Goal: Transaction & Acquisition: Book appointment/travel/reservation

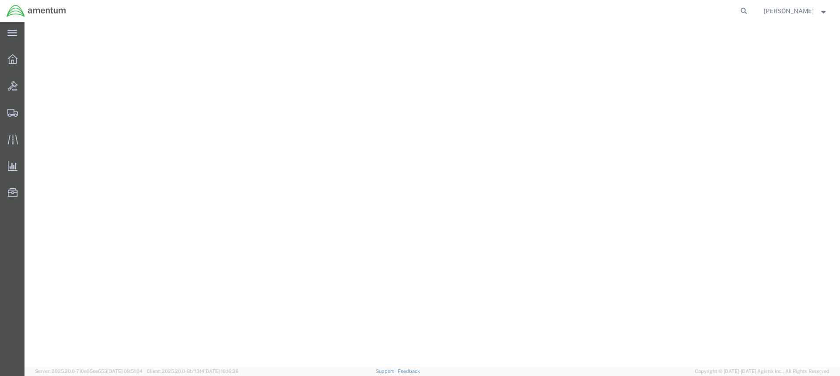
select select "49949"
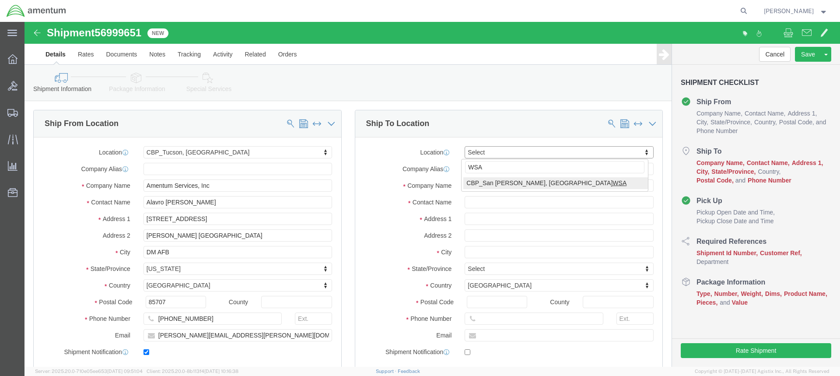
type input "WSA"
select select "49914"
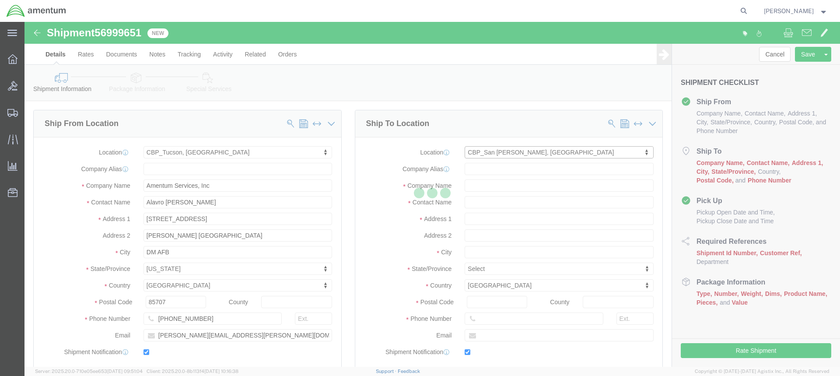
type input "Amentum Services, Inc"
type input "[PERSON_NAME]"
type input "[STREET_ADDRESS]"
type input "San [PERSON_NAME]"
type input "76904"
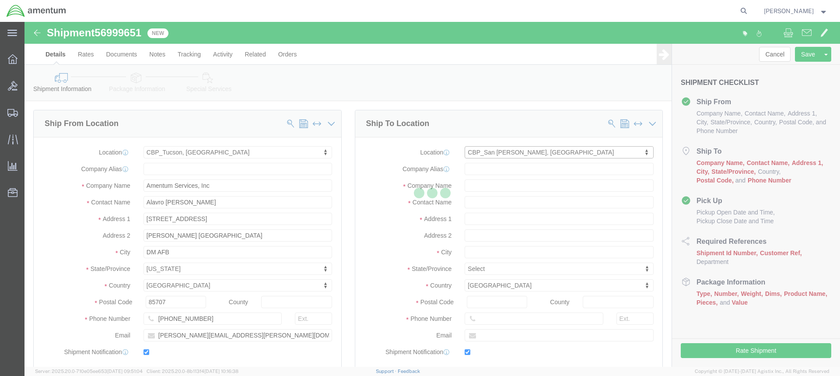
type input "[PHONE_NUMBER]"
type input "[PERSON_NAME][EMAIL_ADDRESS][PERSON_NAME][DOMAIN_NAME]"
checkbox input "true"
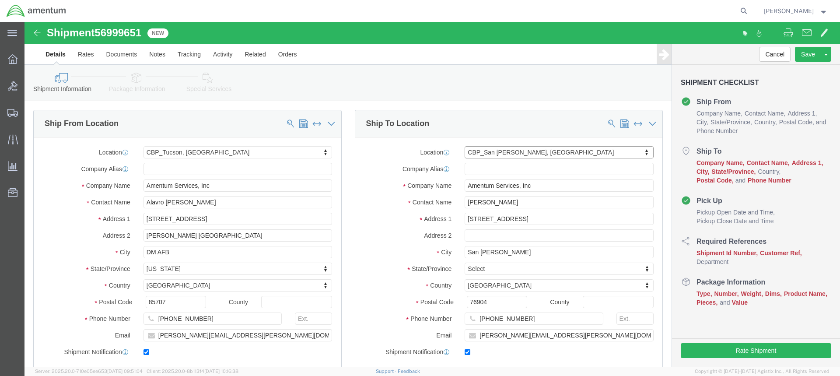
select select "[GEOGRAPHIC_DATA]"
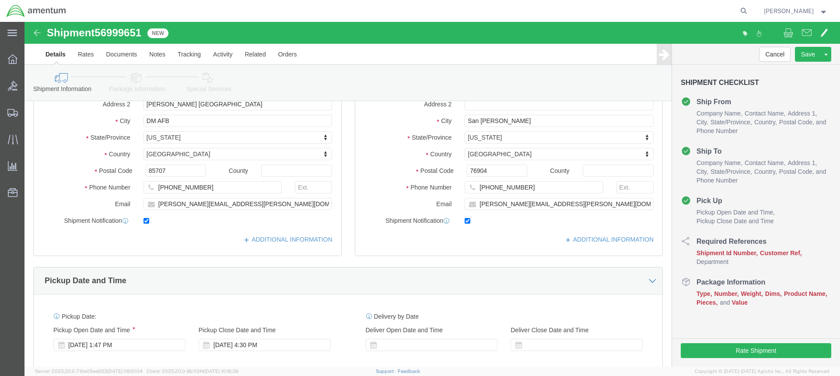
scroll to position [175, 0]
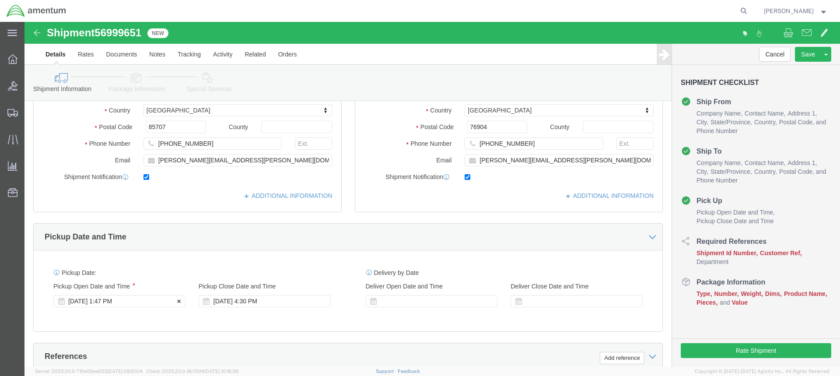
click div "[DATE] 1:47 PM"
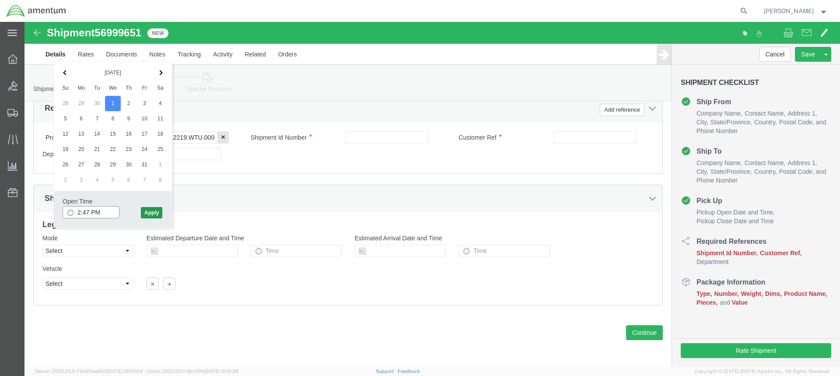
type input "2:47 PM"
click button "Apply"
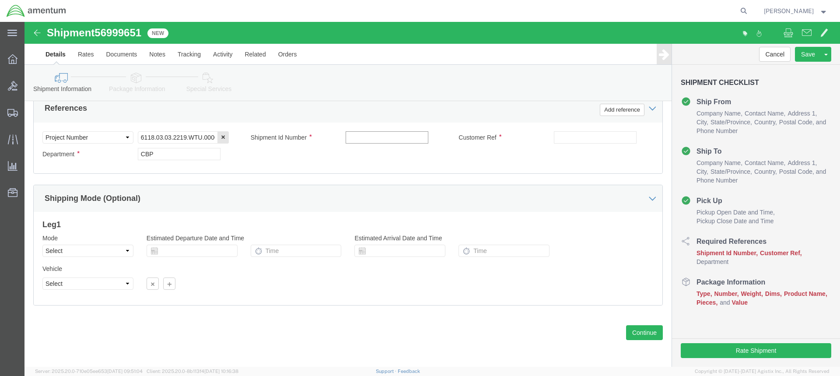
click input "text"
type input "L"
click input "FEDLOG"
type input "FEDLOG DISK"
click input "text"
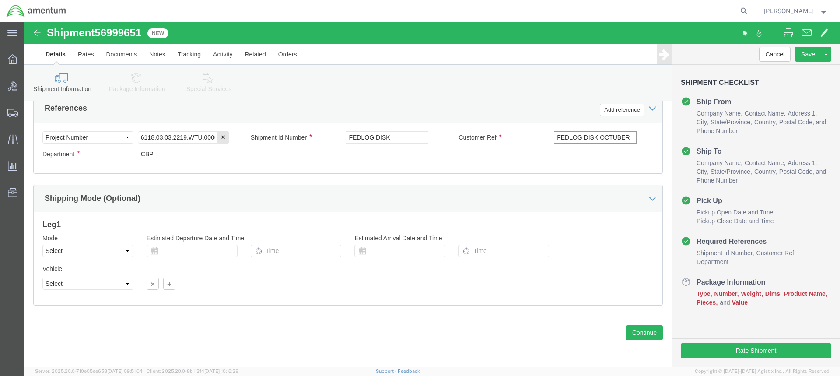
click input "FEDLOG DISK OCTUBER"
type input "FEDLOG DISK OCTOBER"
click button "Continue"
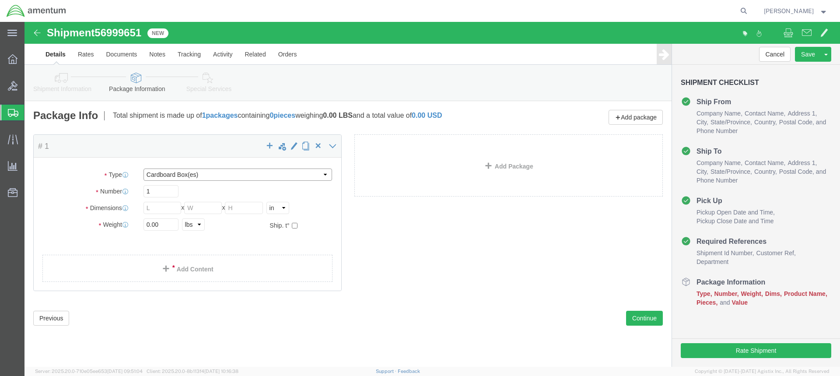
click select "Select BCK Boxes Bale(s) Basket(s) Bolt(s) Bottle(s) Buckets Bulk Bundle(s) Can…"
select select "ENV"
click select "Select BCK Boxes Bale(s) Basket(s) Bolt(s) Bottle(s) Buckets Bulk Bundle(s) Can…"
type input "9.50"
type input "12.50"
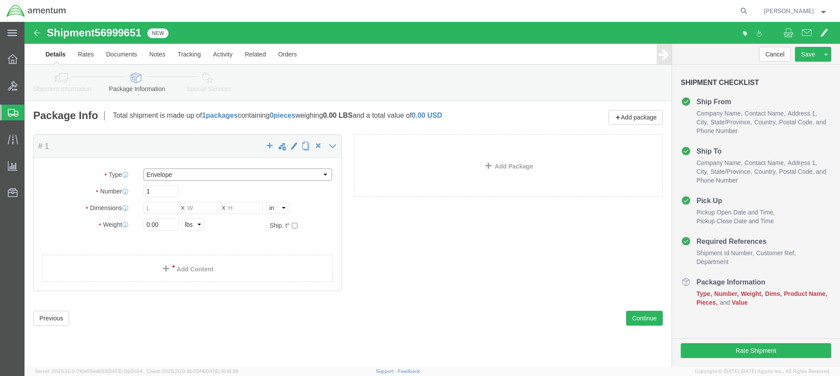
type input "0.25"
type input "1"
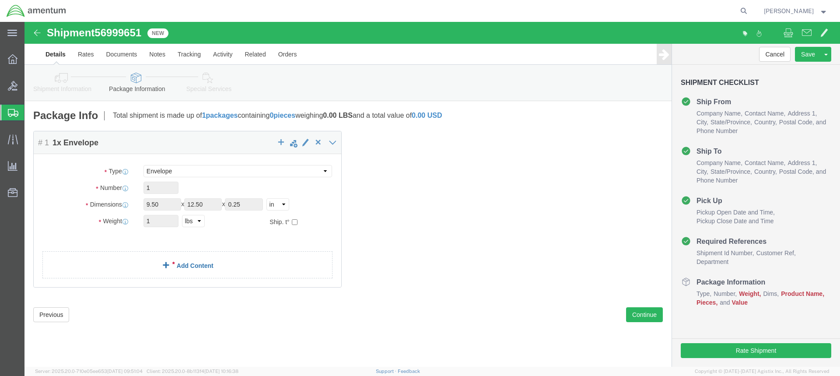
click link "Add Content"
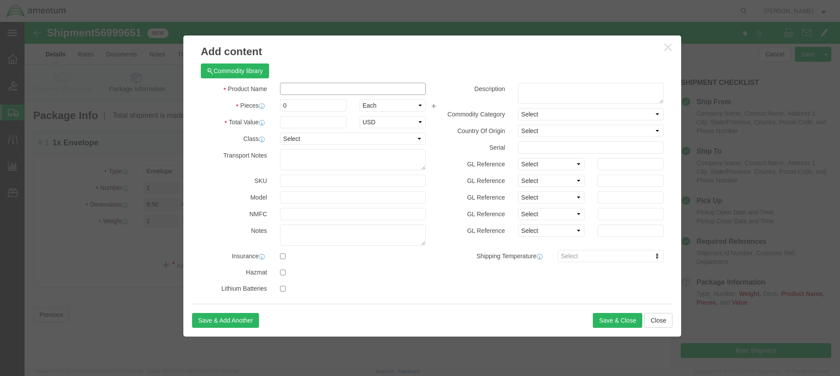
click input "text"
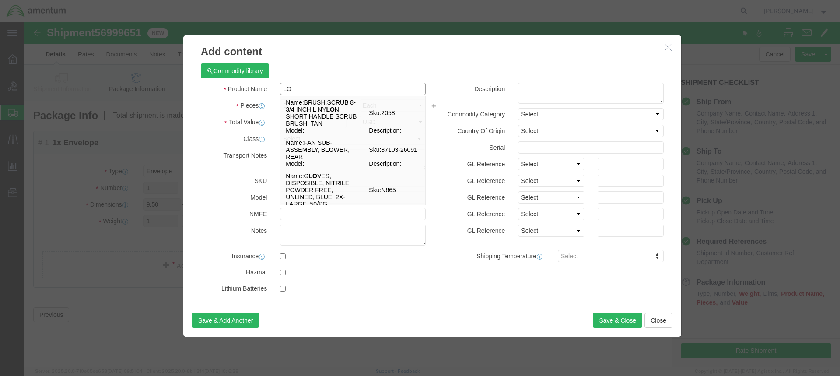
type input "L"
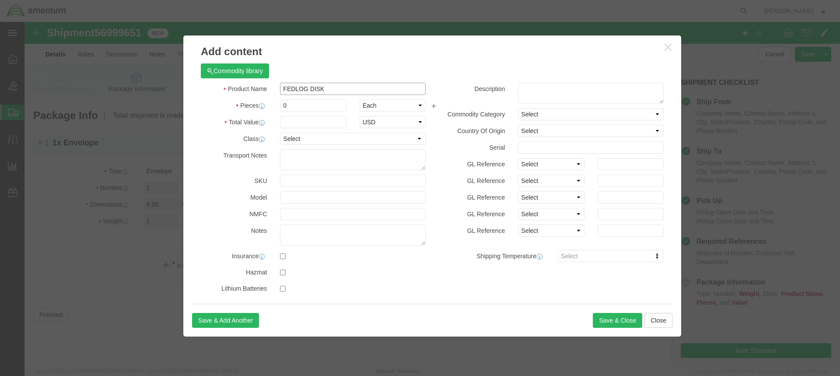
type input "FEDLOG DISK"
click input "0"
type input "2"
click input "text"
type input "20.00"
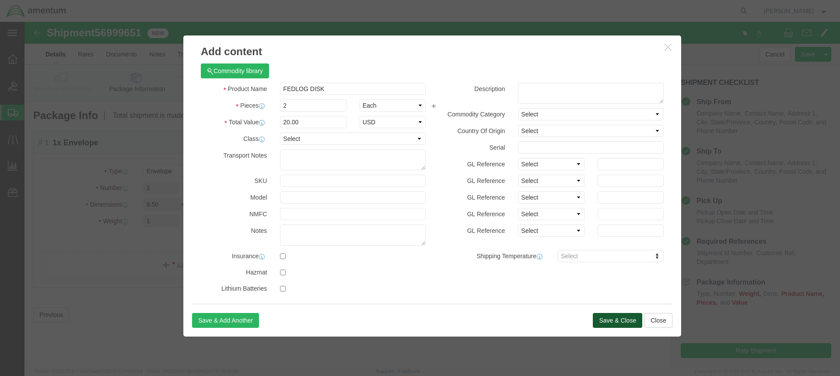
click button "Save & Close"
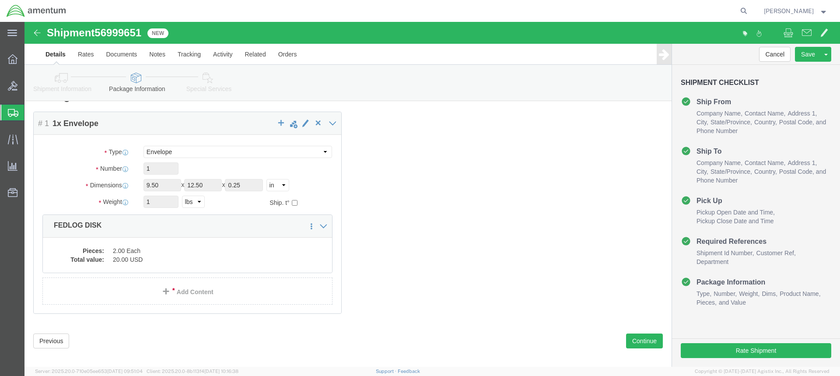
scroll to position [28, 0]
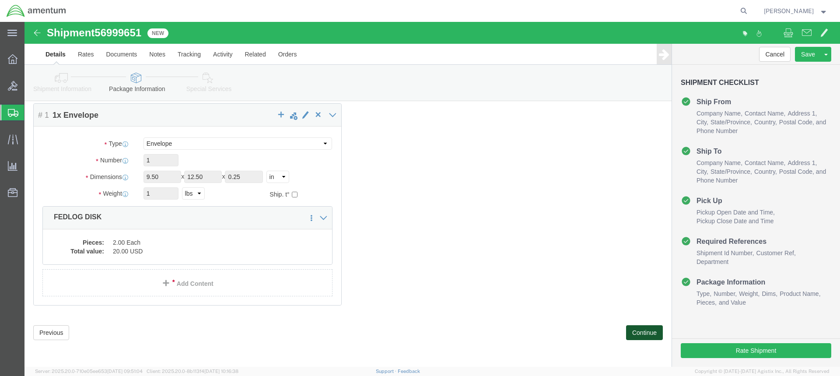
click button "Continue"
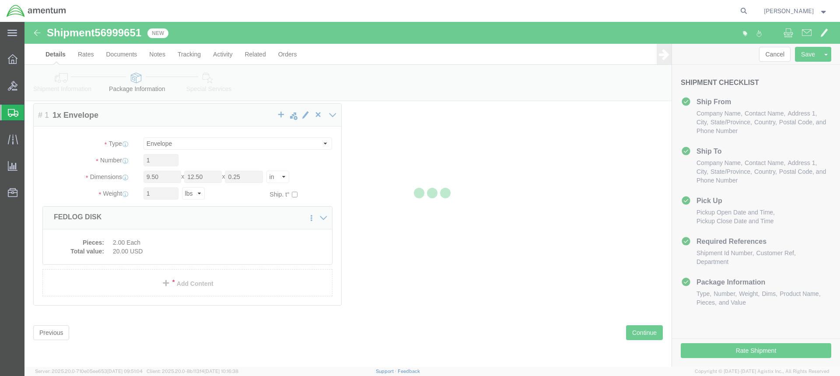
select select
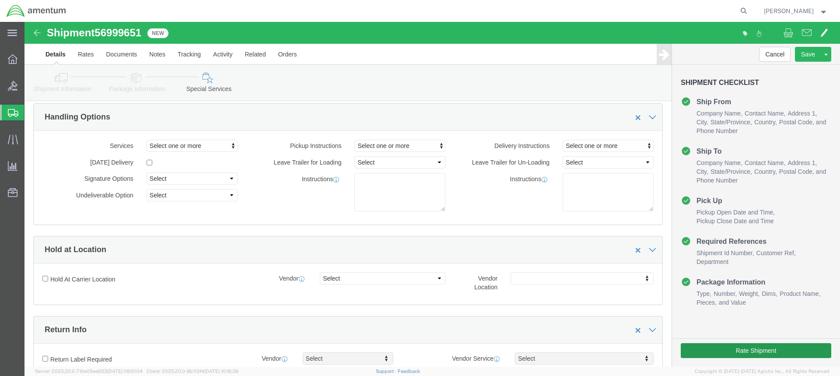
select select "DEPARTMENT"
click button "Rate Shipment"
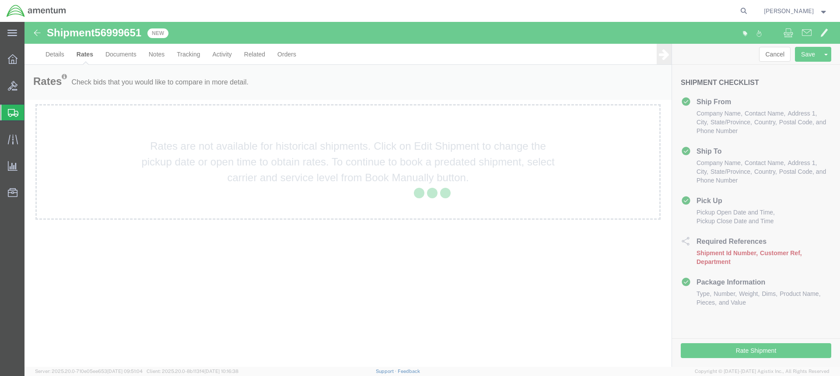
scroll to position [0, 0]
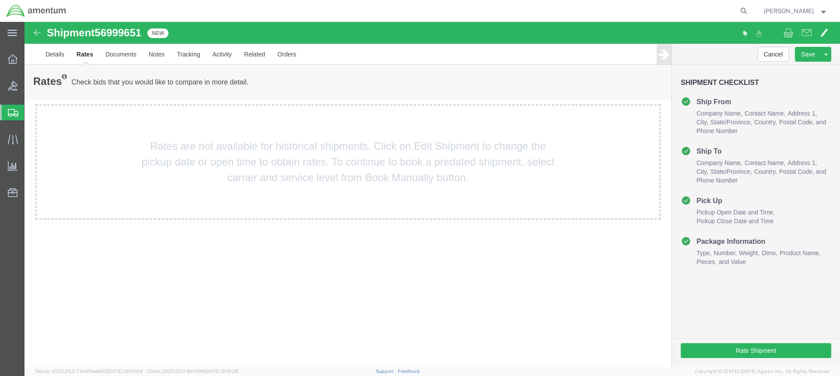
drag, startPoint x: 107, startPoint y: 155, endPoint x: 104, endPoint y: 147, distance: 9.0
click at [107, 155] on div "Rates are not available for historical shipments. Click on Edit Shipment to cha…" at bounding box center [348, 162] width 626 height 116
click at [57, 51] on link "Details" at bounding box center [54, 54] width 31 height 21
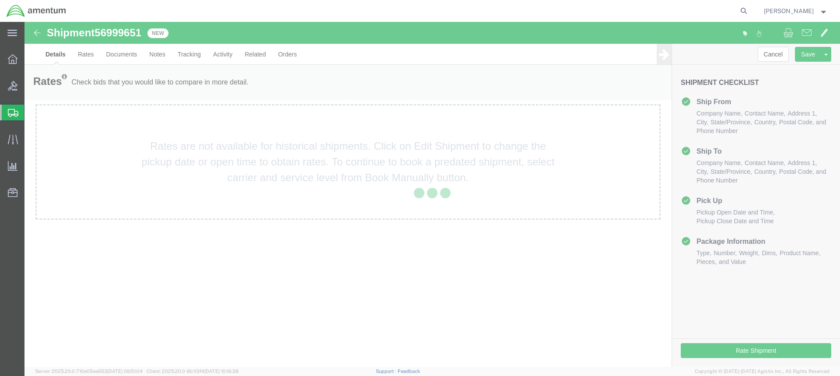
select select "49949"
select select "49914"
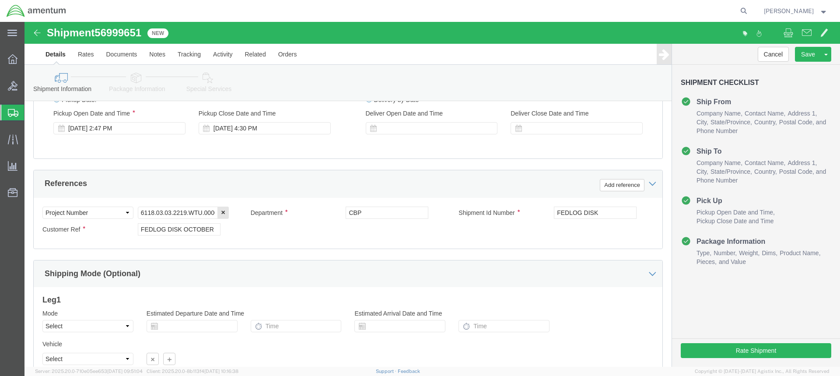
scroll to position [350, 0]
click div "[DATE] 2:47 PM"
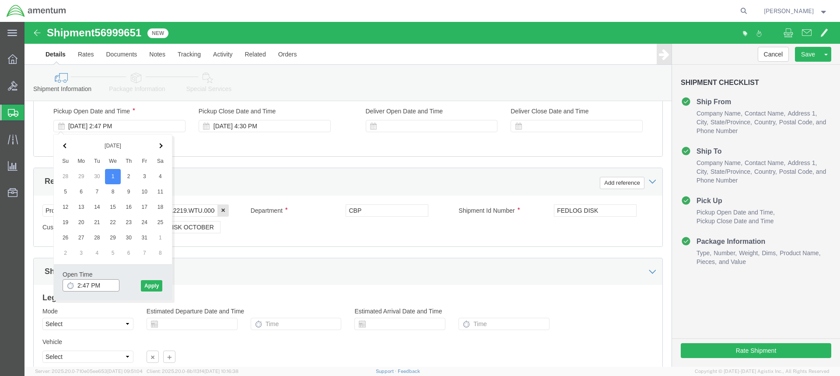
type input "3:47 PM"
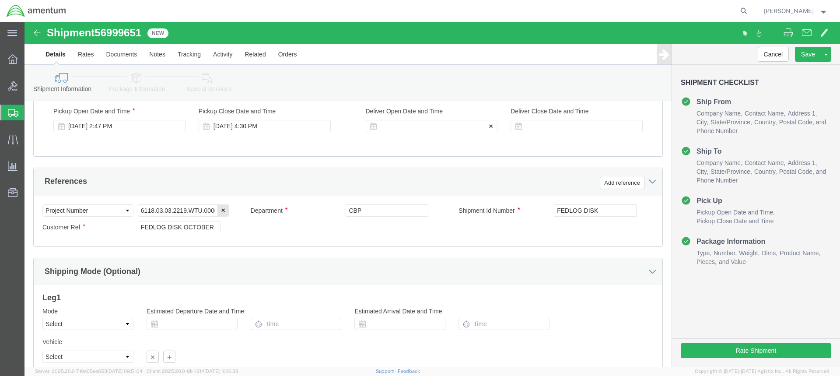
click div
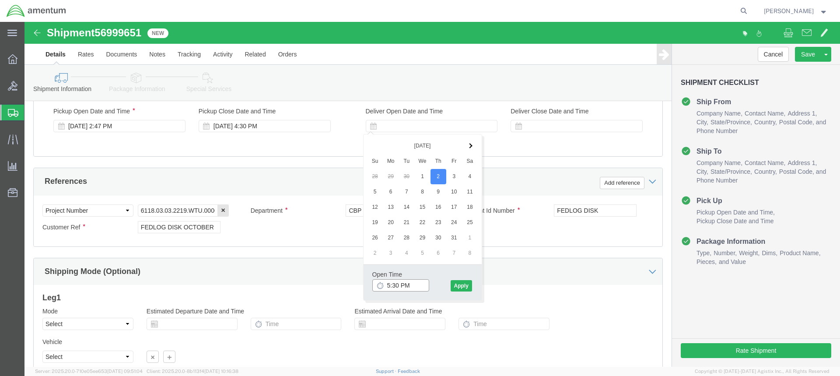
click input "5:30 PM"
type input "5:30 AM"
click button "Apply"
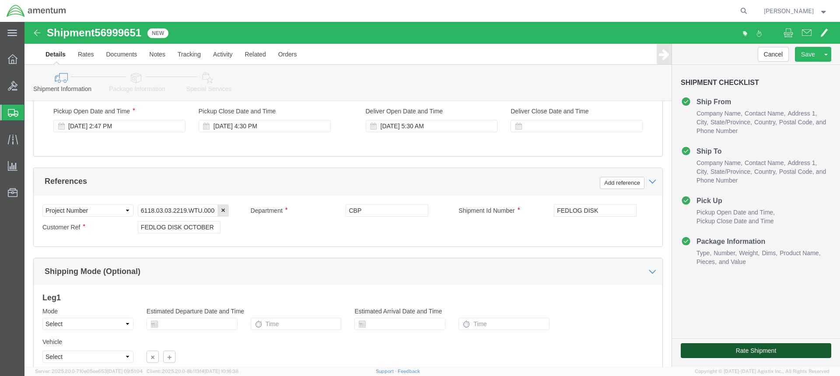
click button "Rate Shipment"
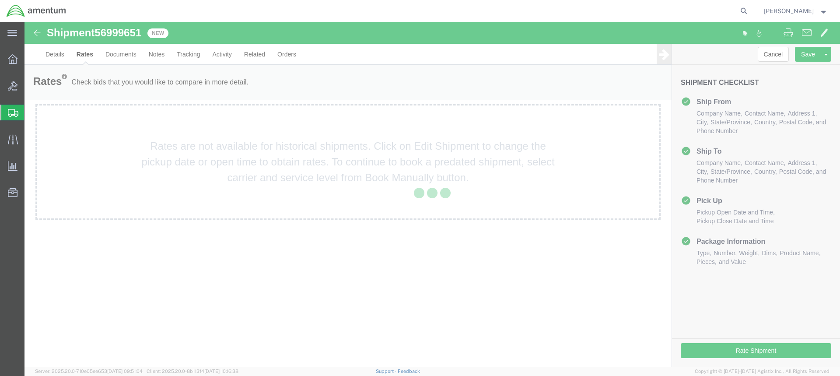
scroll to position [0, 0]
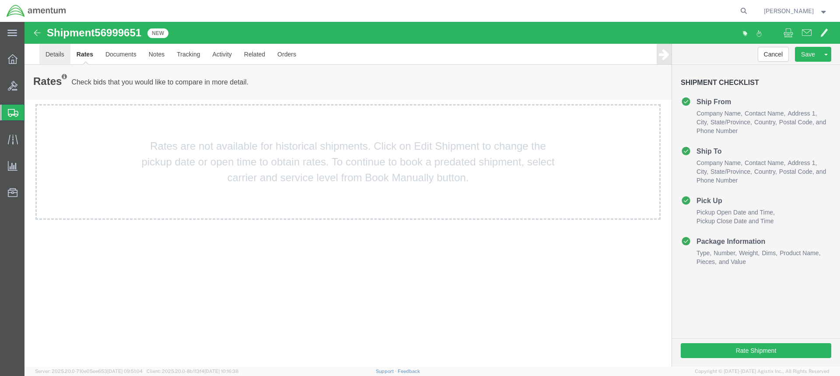
click at [53, 53] on link "Details" at bounding box center [54, 54] width 31 height 21
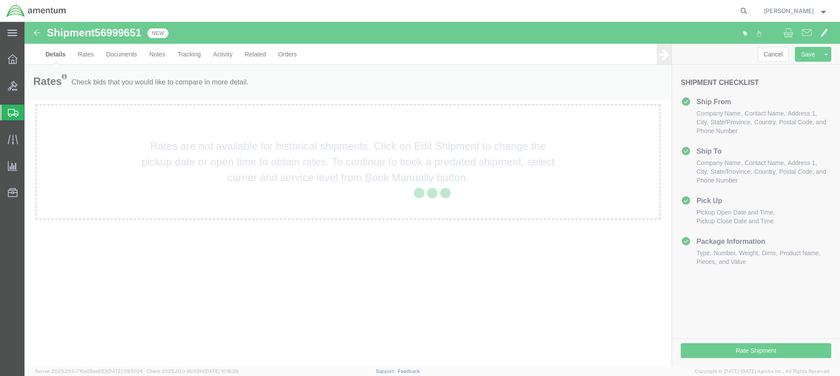
select select "49949"
select select "49914"
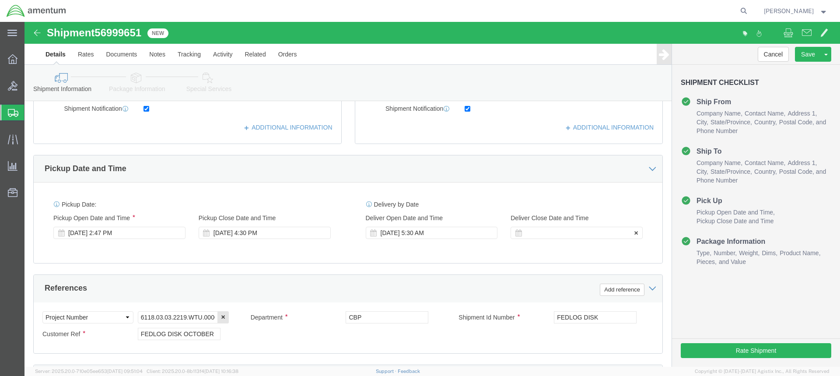
scroll to position [263, 0]
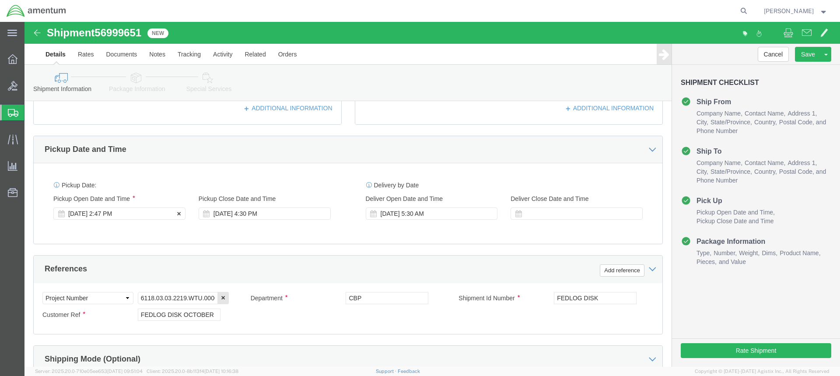
click div "[DATE] 2:47 PM"
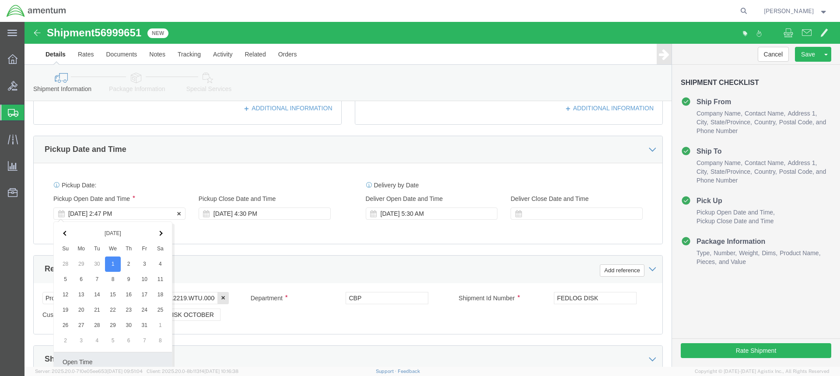
scroll to position [423, 0]
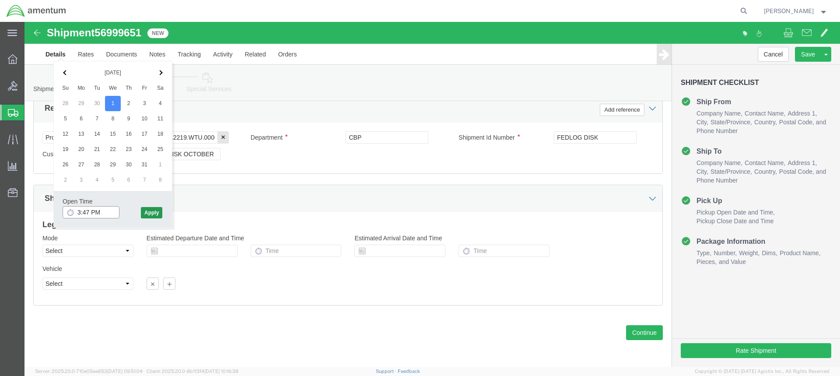
type input "3:47 PM"
click button "Apply"
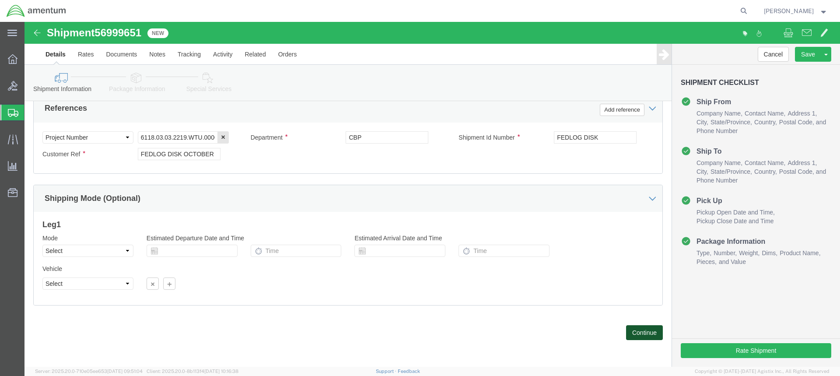
click button "Continue"
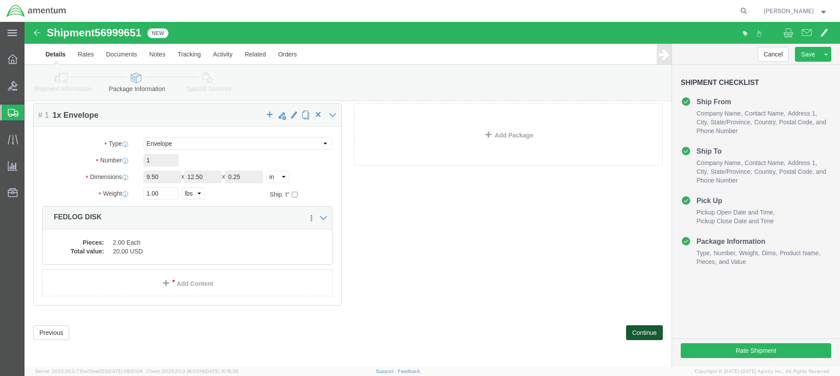
scroll to position [0, 0]
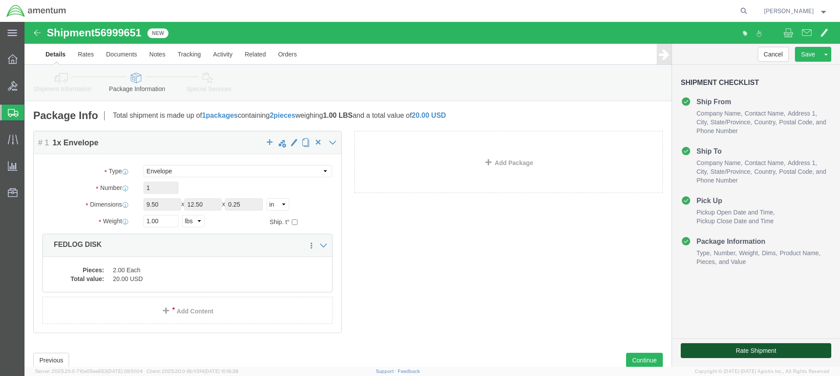
click button "Rate Shipment"
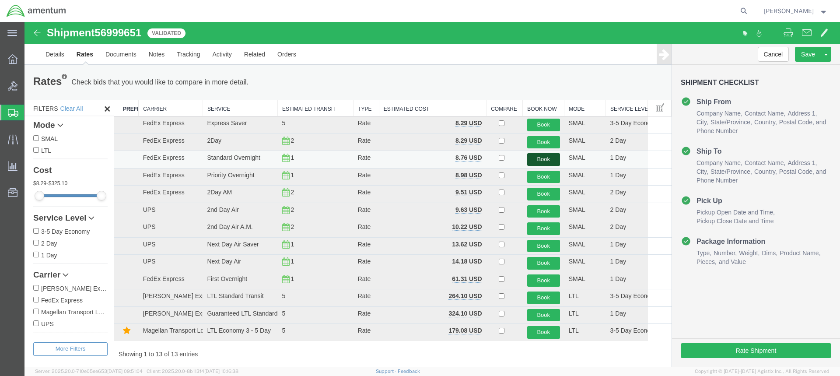
click at [538, 159] on button "Book" at bounding box center [543, 159] width 33 height 13
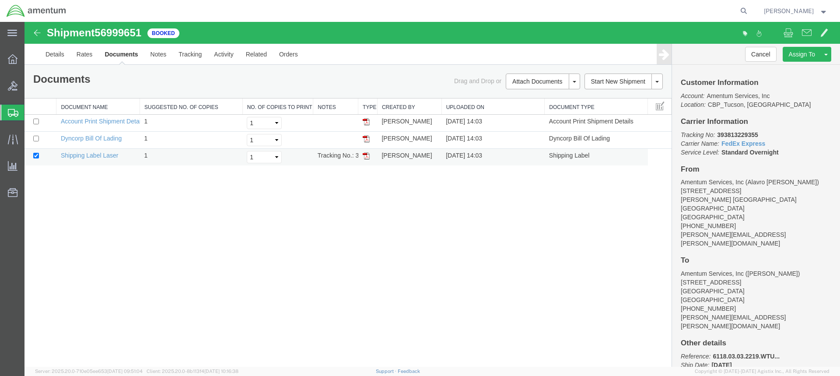
click at [364, 152] on link at bounding box center [366, 155] width 7 height 7
click at [0, 0] on span "Create from Template" at bounding box center [0, 0] width 0 height 0
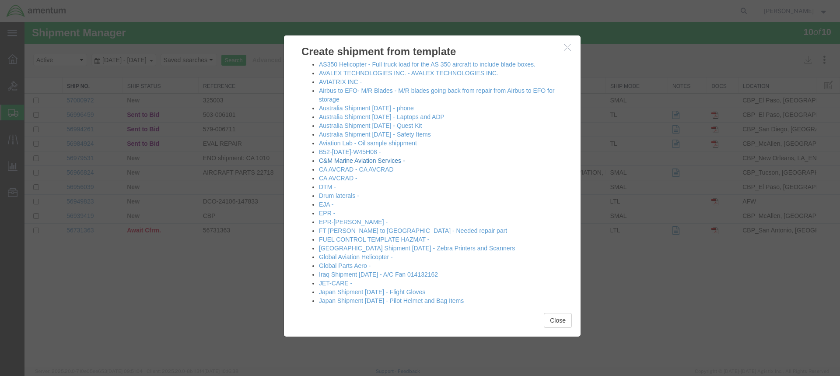
scroll to position [88, 0]
click at [343, 220] on link "EPR-[PERSON_NAME] -" at bounding box center [353, 221] width 69 height 7
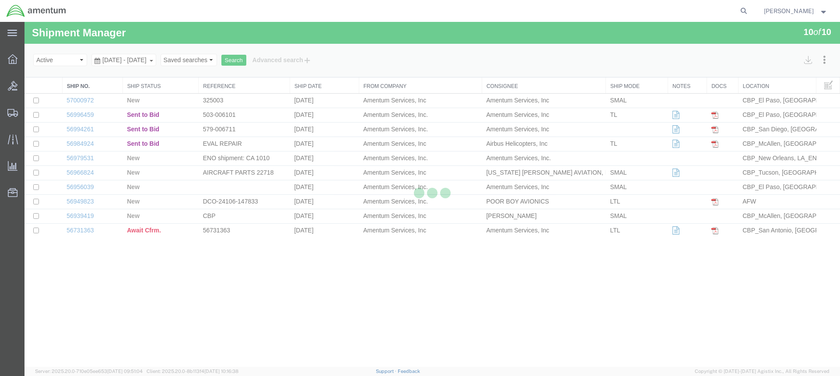
select select "49949"
select select "49933"
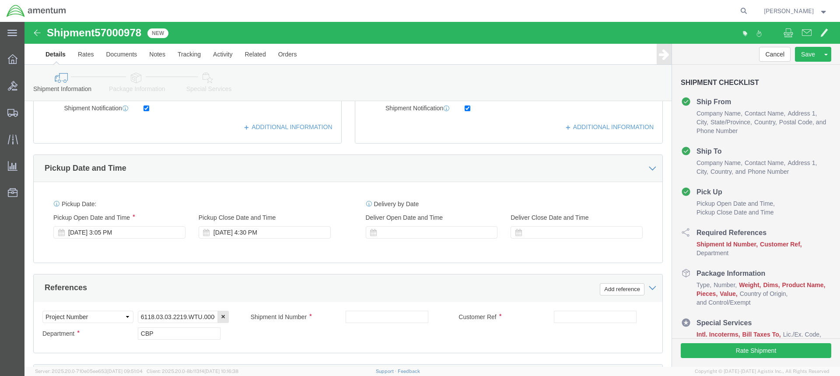
scroll to position [263, 0]
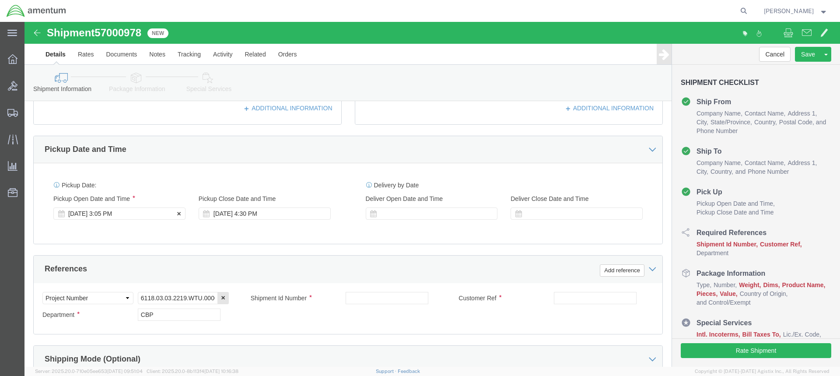
click div "[DATE] 3:05 PM"
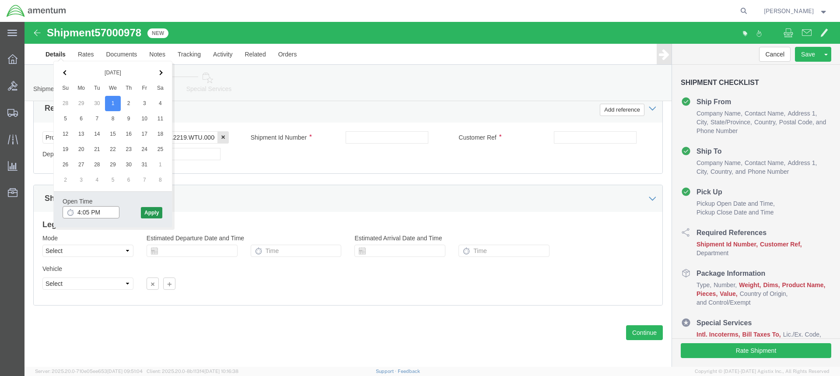
type input "4:05 PM"
click button "Apply"
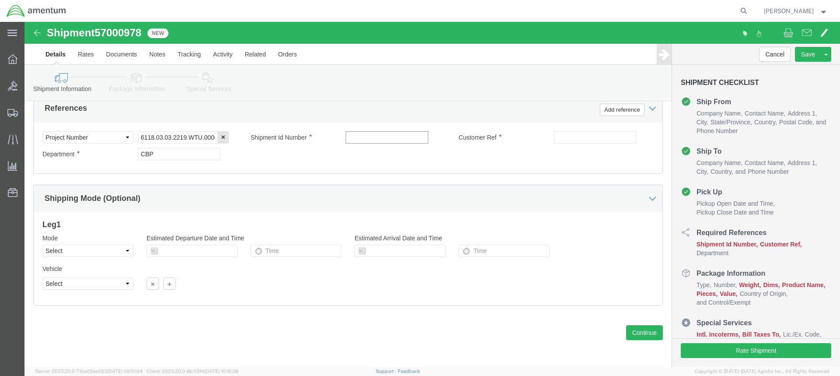
click input "text"
type input "T"
type input "LOAN TOOL"
click input "text"
type input "LOAN TOOL"
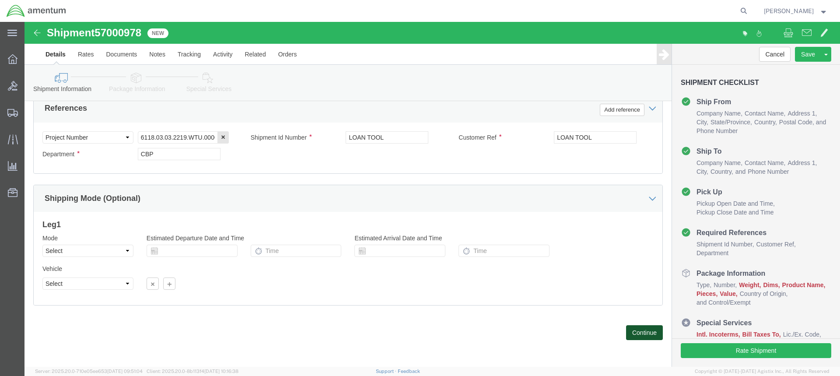
click button "Continue"
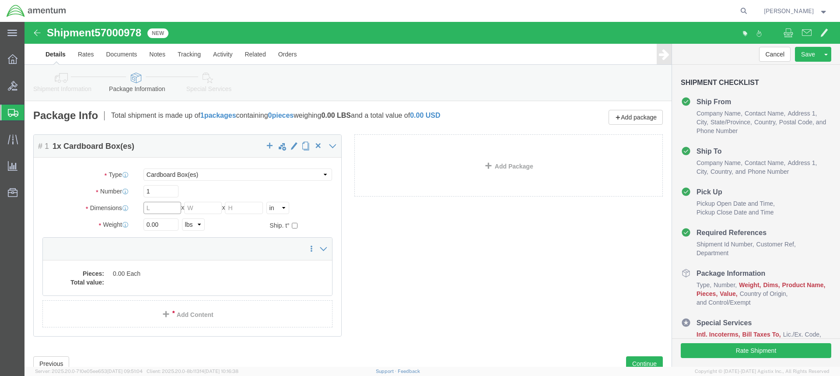
click input "text"
type input "19"
type input "30"
click input "0.00"
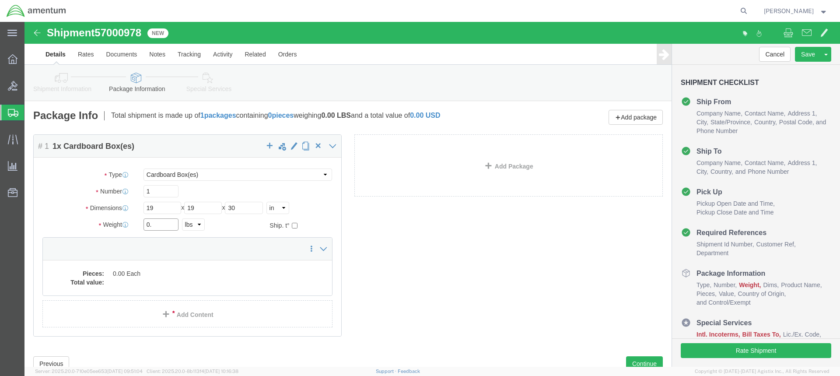
type input "0"
type input "40"
click dd "0.00 Each"
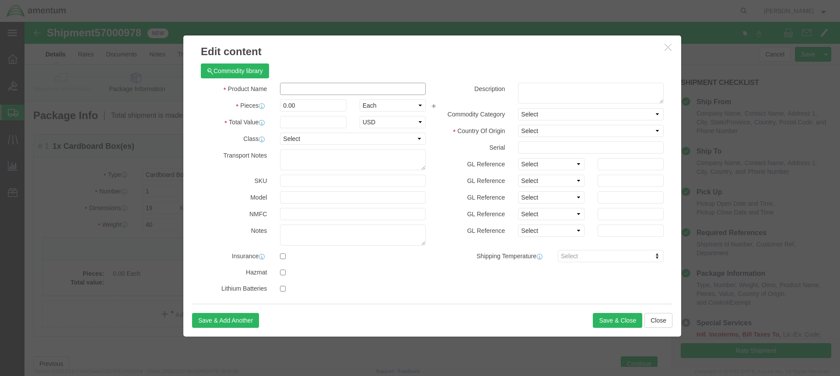
click input "text"
click input "INTEGRITY"
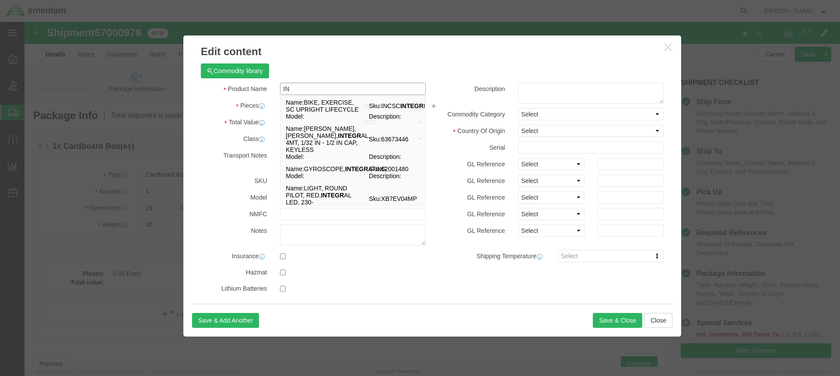
type input "I"
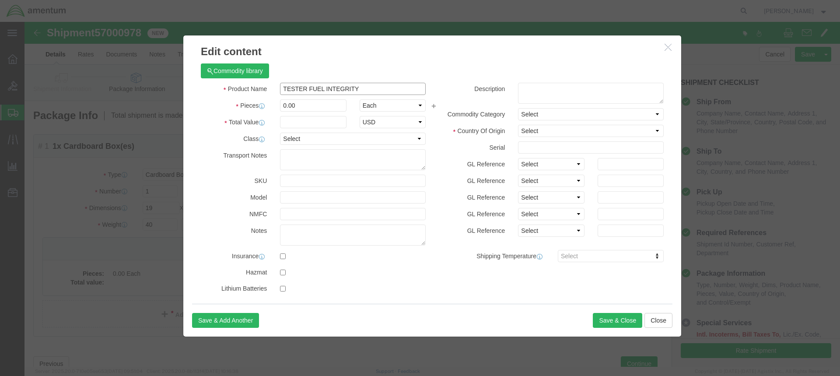
type input "TESTER FUEL INTEGRITY"
click input "0.00"
type input "0"
type input "1"
click input "text"
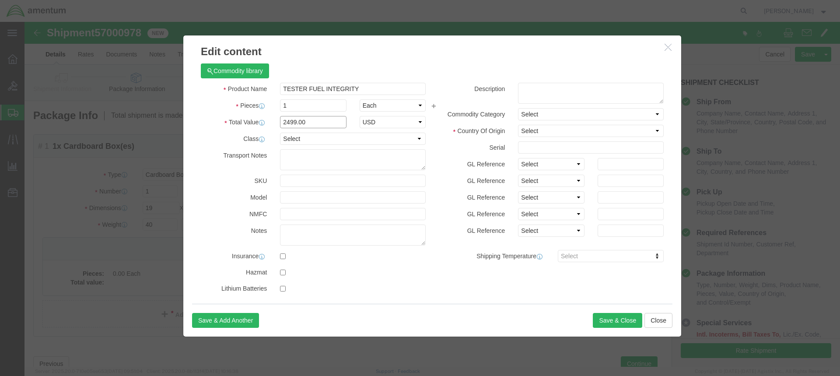
type input "2499.00"
click select "Select 50 55 60 65 70 85 92.5 100 125 175 250 300 400"
select select "125"
click select "Select 50 55 60 65 70 85 92.5 100 125 175 250 300 400"
click textarea
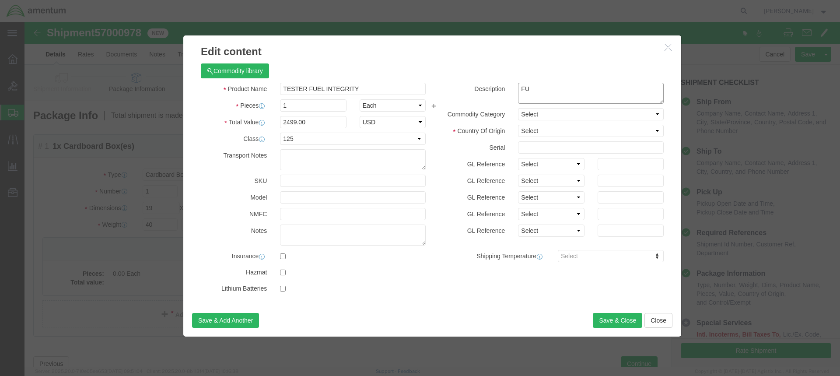
type textarea "F"
type textarea "P/N SK2000FIT"
click input "text"
type input "6953-069"
click input "checkbox"
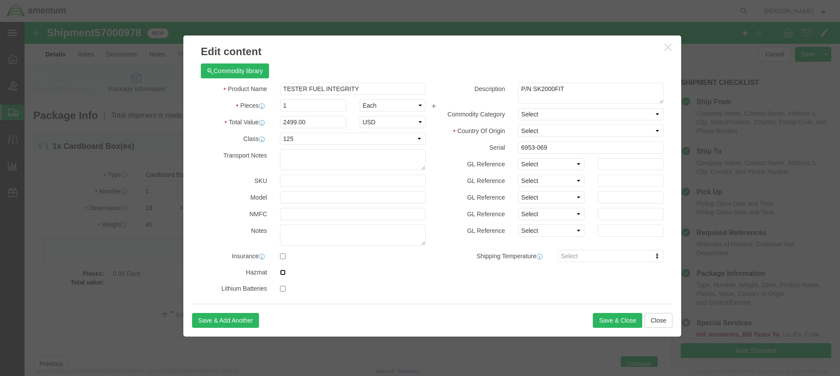
checkbox input "true"
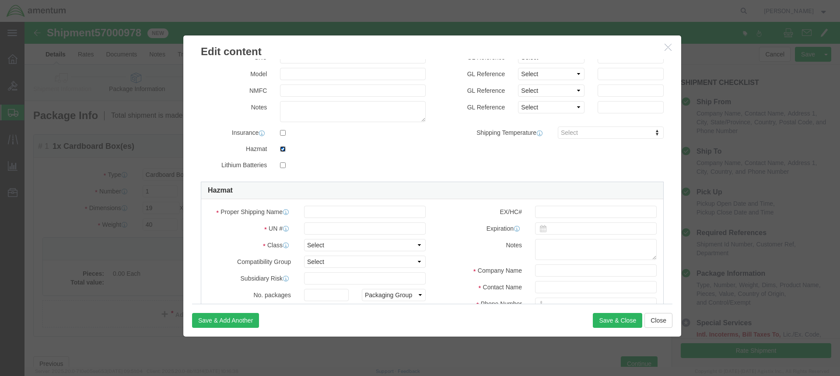
scroll to position [131, 0]
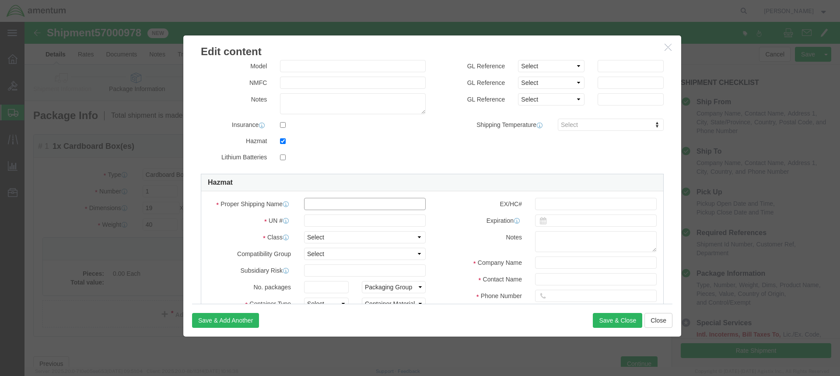
click input "text"
type input "3363"
click select "Select 1 Explosive 1.1 Explosive 1.2 Explosive 1.3 Explosive 1.4 Explosive 1.5 …"
select select "9 Miscellaneous"
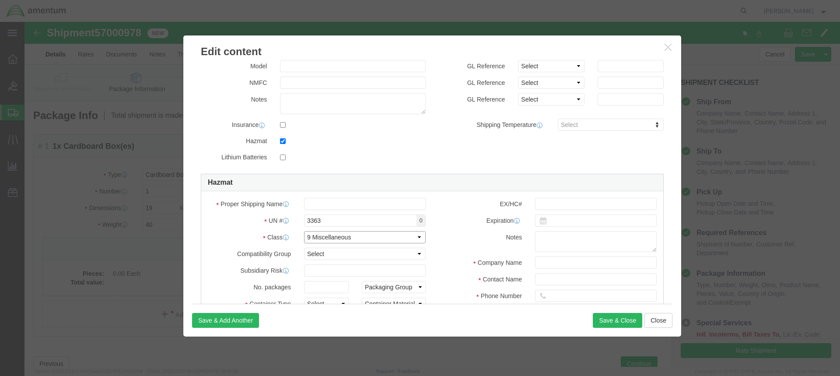
click select "Select 1 Explosive 1.1 Explosive 1.2 Explosive 1.3 Explosive 1.4 Explosive 1.5 …"
click input "text"
type input "DANGEROUS GOODS IN APPARATUS"
click input "text"
type input "AMENTUM"
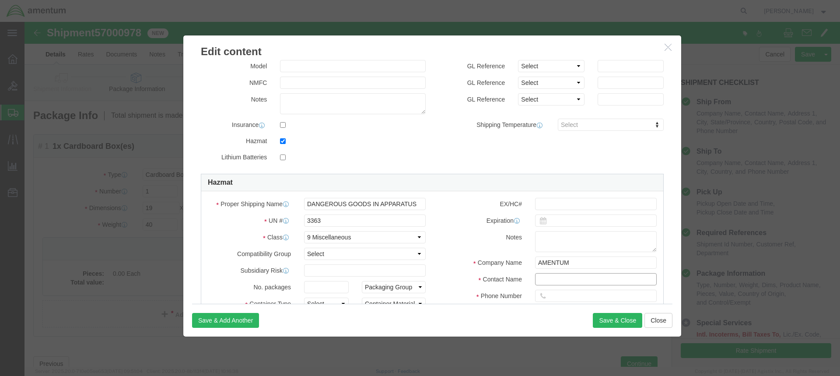
click input "text"
click input "[PERSON_NAME]"
type input "[PERSON_NAME]"
click input "text"
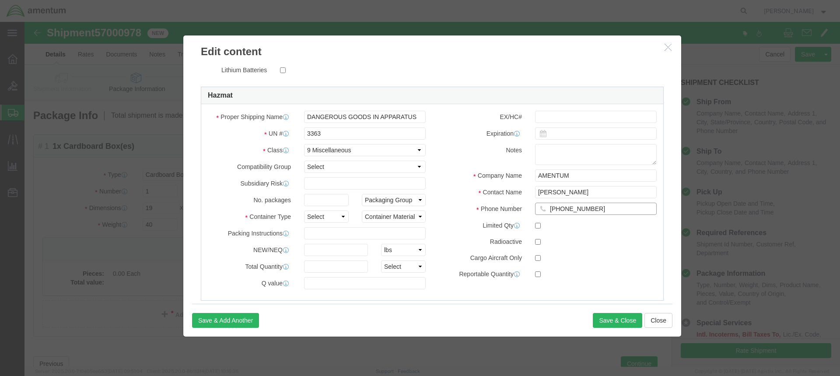
scroll to position [219, 0]
type input "[PHONE_NUMBER]"
click select "Select 1 - Drums 2 - Reserved 3 - Jerricans 4 - Boxes 5 - Bags 6 - Composite Pa…"
select select "BOXES"
click select "Select 1 - Drums 2 - Reserved 3 - Jerricans 4 - Boxes 5 - Bags 6 - Composite Pa…"
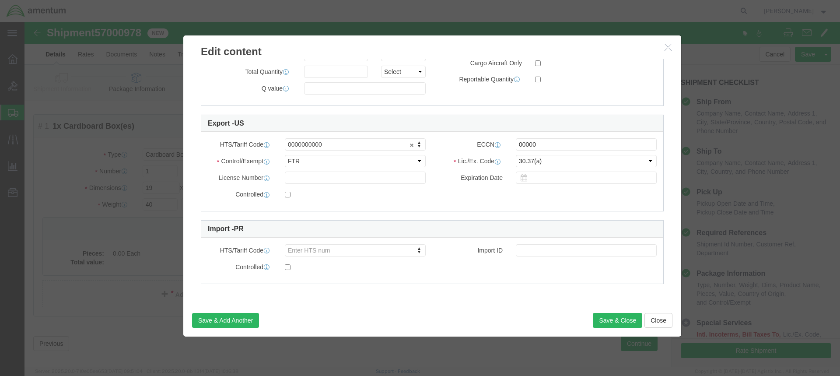
scroll to position [31, 0]
click button "Save & Close"
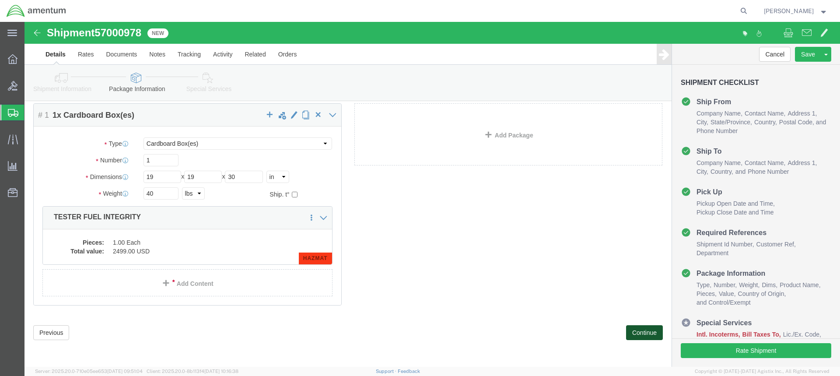
click button "Continue"
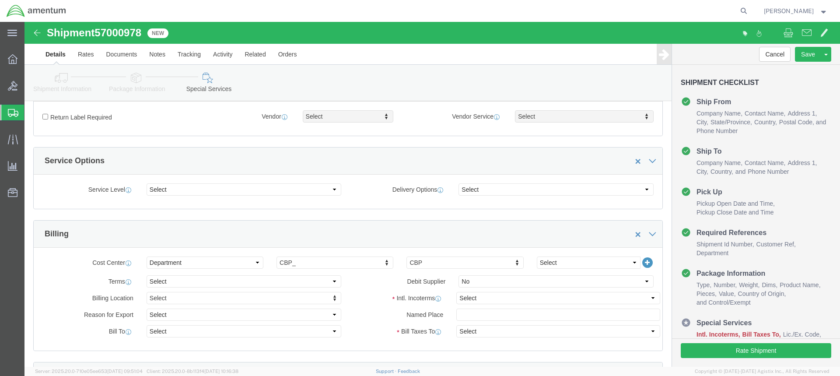
scroll to position [294, 0]
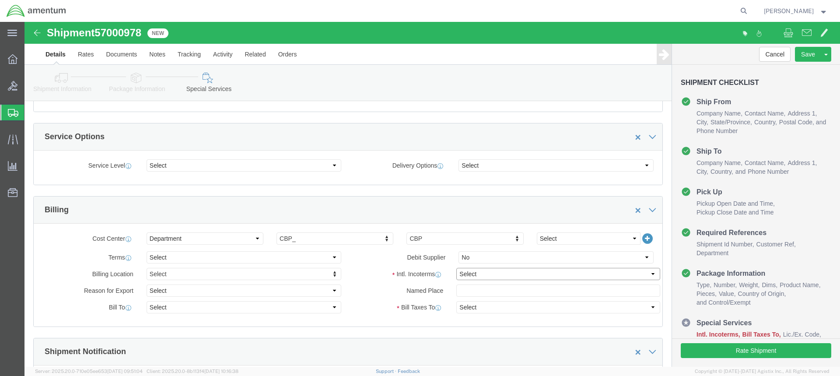
click select "Select Carriage Insurance Paid Carriage Paid To Cost and Freight Cost Insurance…"
select select "DDP"
click select "Select Carriage Insurance Paid Carriage Paid To Cost and Freight Cost Insurance…"
select select "SHIP"
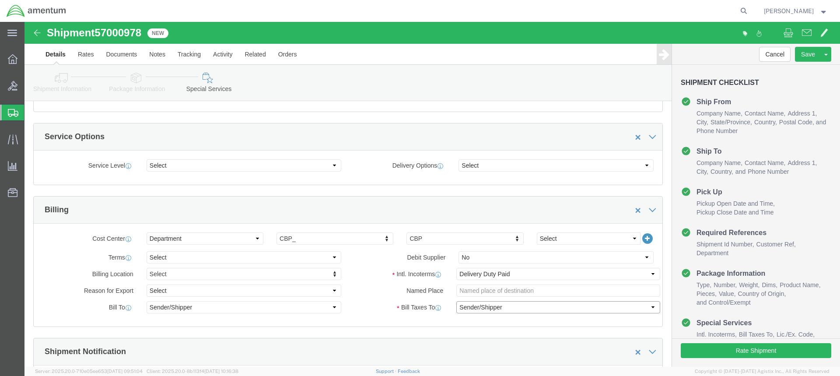
click select "Select Recipient Account Sender/Shipper Third Party Account"
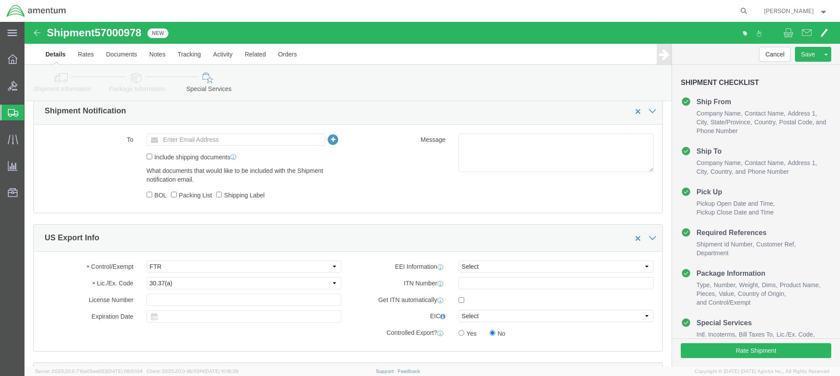
scroll to position [531, 0]
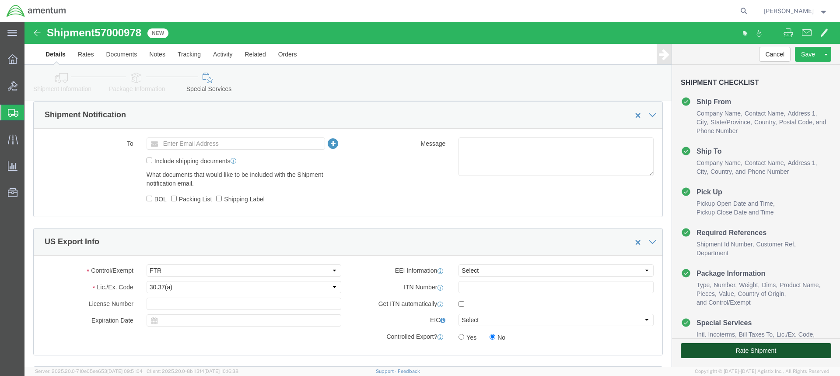
click button "Rate Shipment"
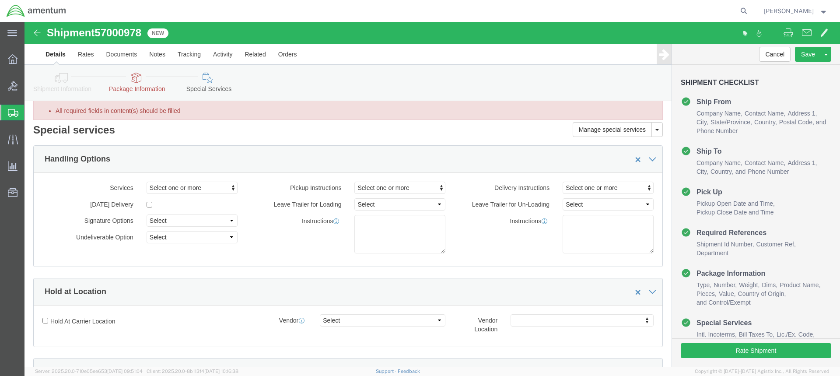
scroll to position [0, 0]
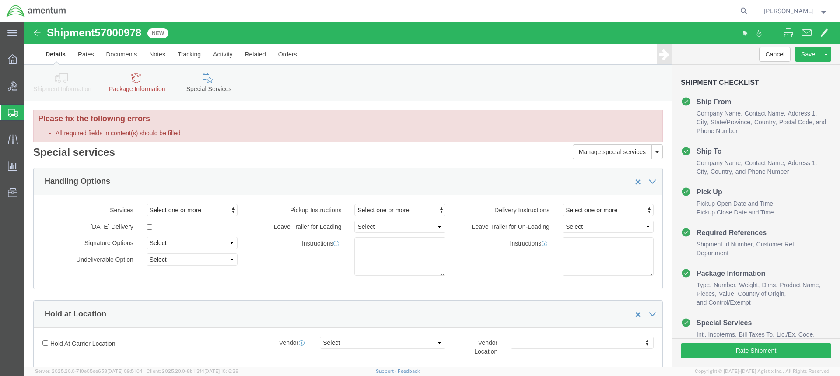
click icon
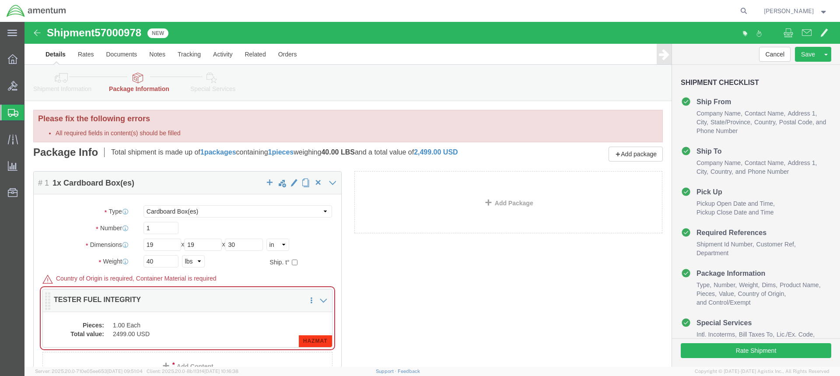
scroll to position [83, 0]
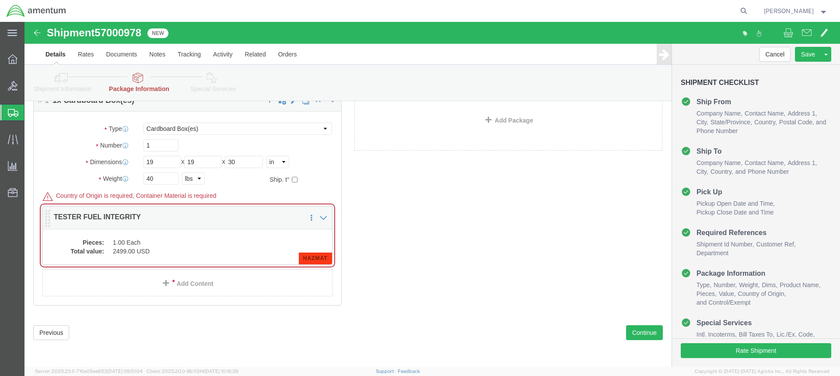
click dd "1.00 Each"
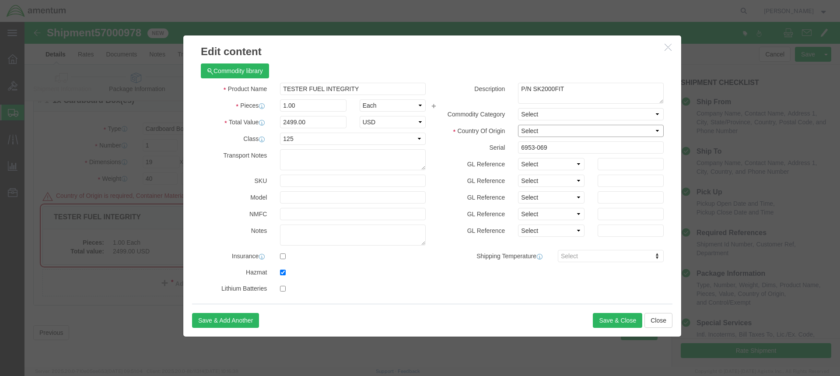
click select "Select [GEOGRAPHIC_DATA] [GEOGRAPHIC_DATA] [GEOGRAPHIC_DATA] [GEOGRAPHIC_DATA] …"
select select "US"
click select "Select [GEOGRAPHIC_DATA] [GEOGRAPHIC_DATA] [GEOGRAPHIC_DATA] [GEOGRAPHIC_DATA] …"
click button "Save & Close"
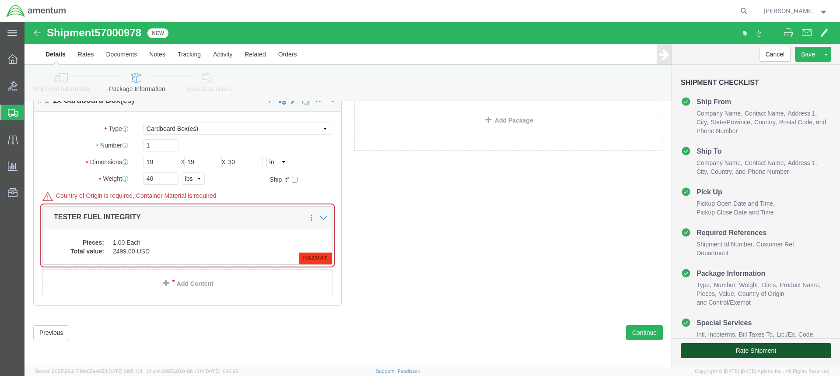
click button "Rate Shipment"
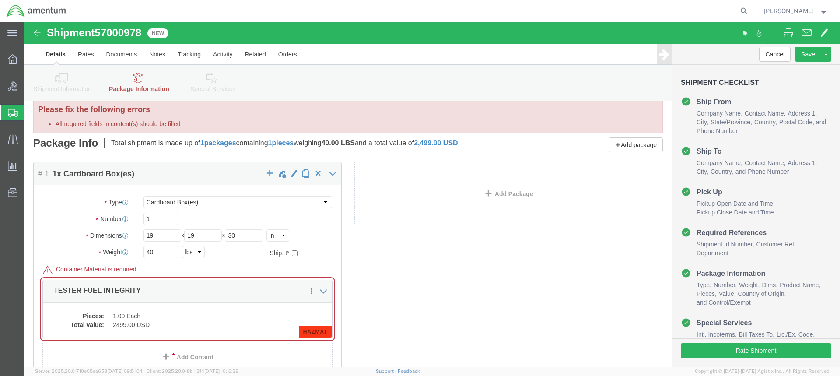
scroll to position [0, 0]
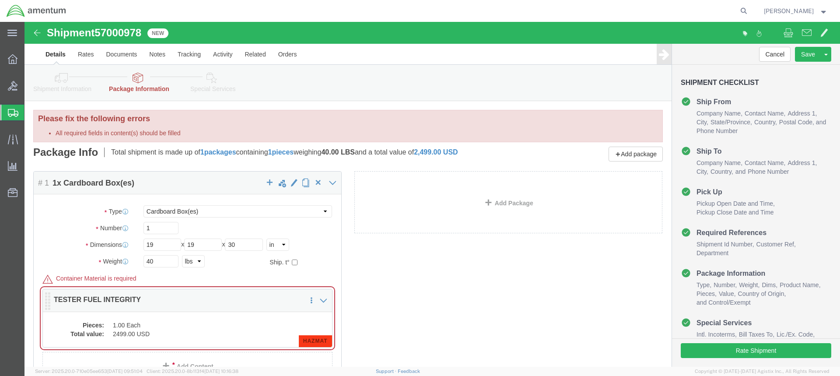
click div "Pieces: 1.00 Each Total value: 2499.00 USD HAZMAT"
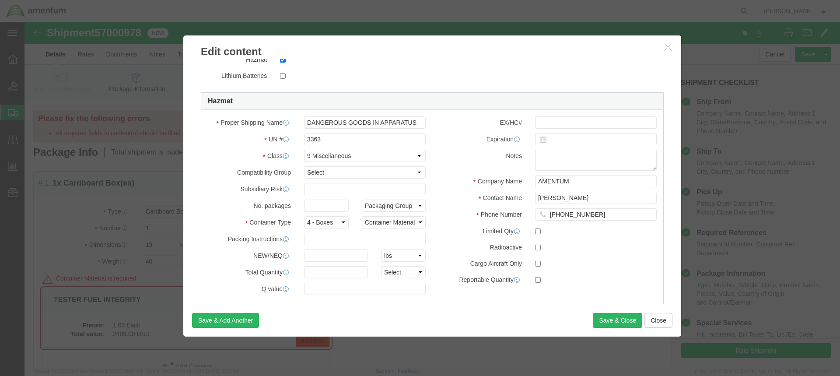
scroll to position [263, 0]
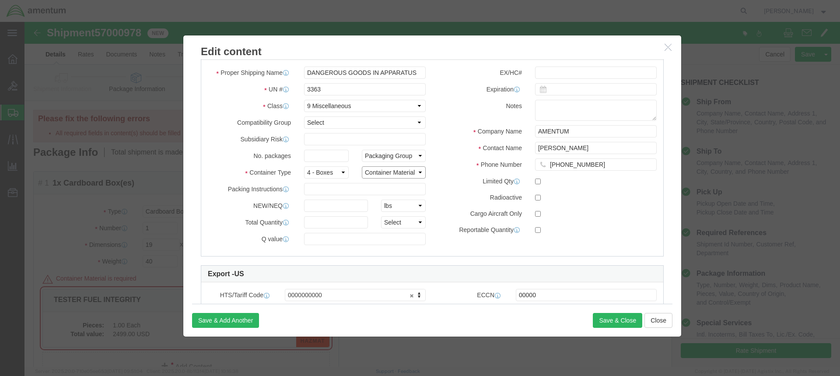
click select "Container Material A - Steel (all types and surface treatments) B - Aluminum C …"
select select "PLASTIC_MATERIAL"
click select "Container Material A - Steel (all types and surface treatments) B - Aluminum C …"
click button "Save & Close"
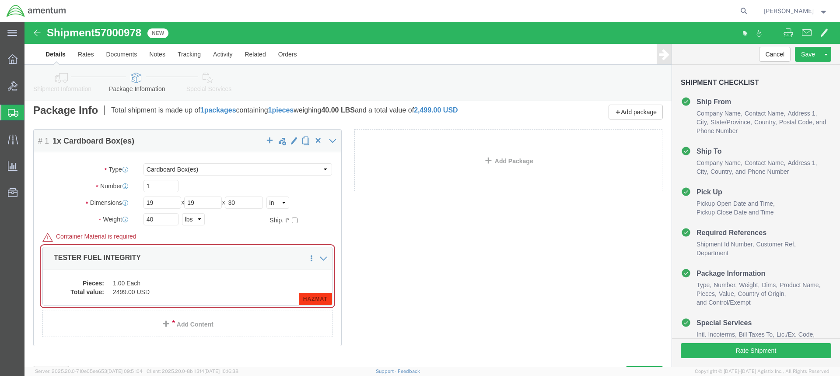
scroll to position [83, 0]
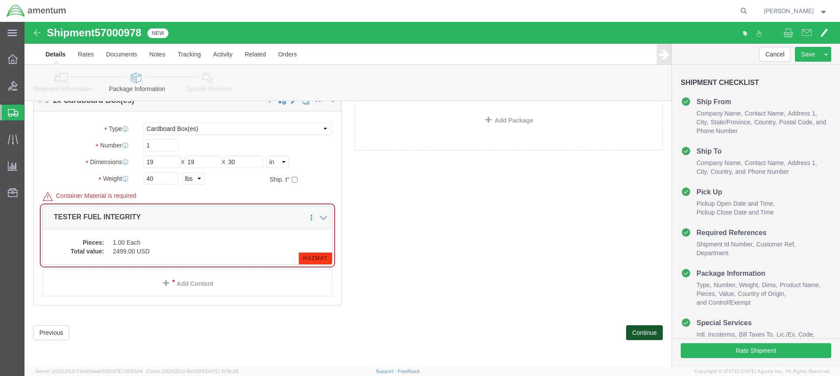
click button "Continue"
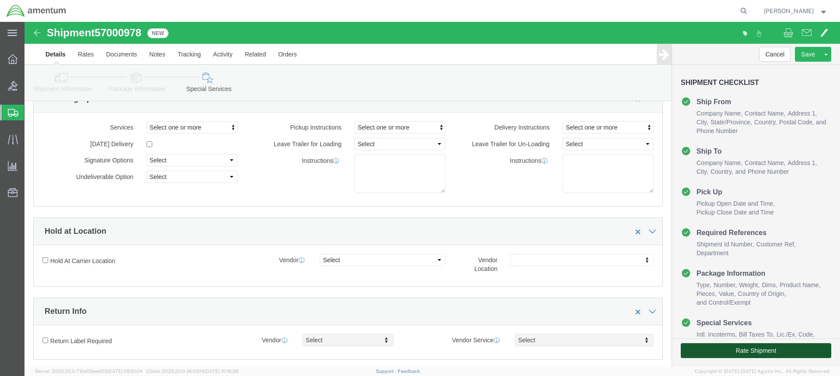
click button "Rate Shipment"
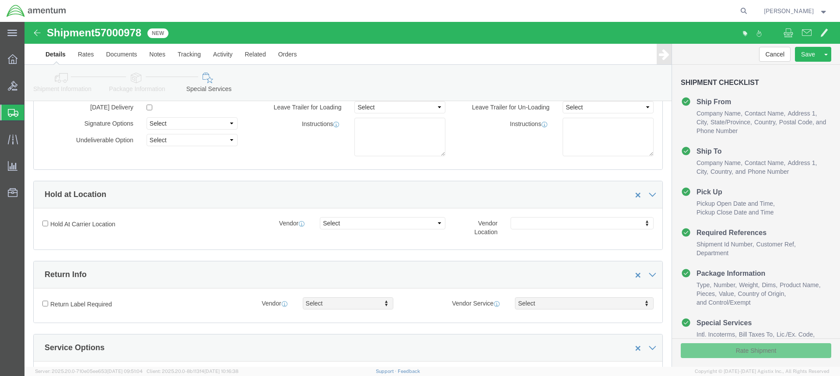
scroll to position [46, 0]
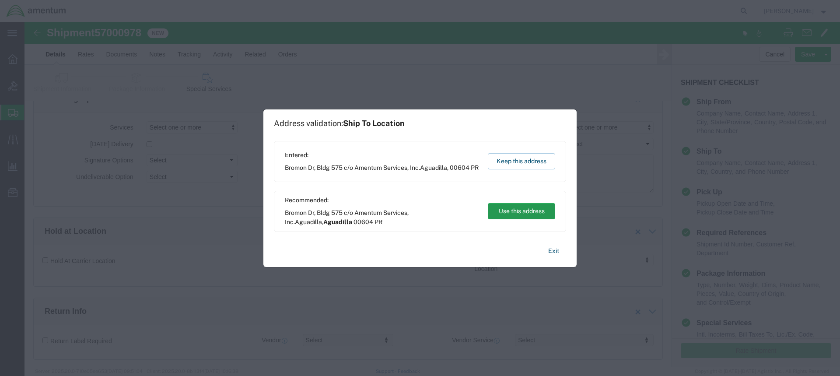
click at [526, 211] on button "Use this address" at bounding box center [521, 211] width 67 height 16
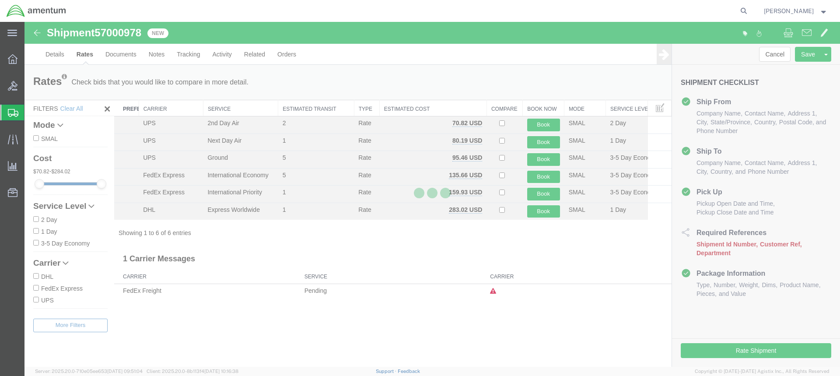
scroll to position [0, 0]
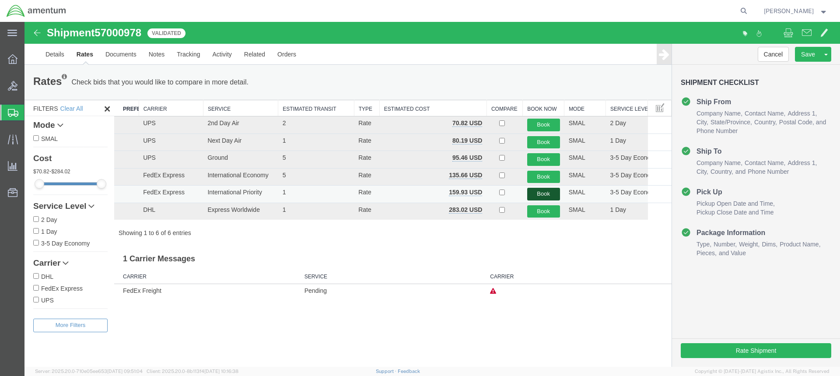
click at [543, 193] on button "Book" at bounding box center [543, 194] width 33 height 13
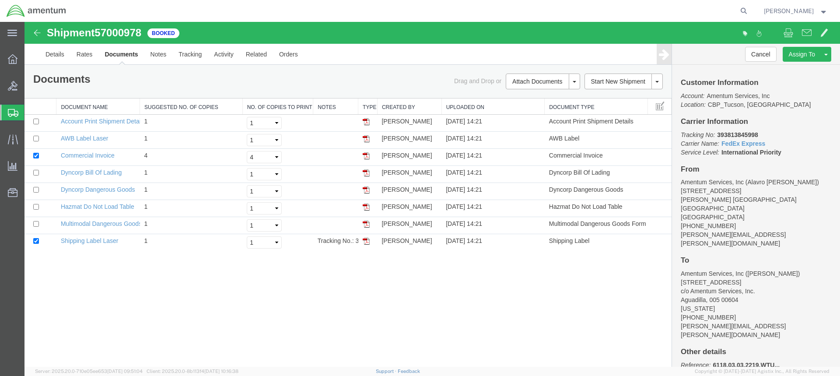
drag, startPoint x: 366, startPoint y: 241, endPoint x: 732, endPoint y: 102, distance: 391.4
click at [366, 241] on img at bounding box center [366, 241] width 7 height 7
click at [368, 225] on img at bounding box center [366, 224] width 7 height 7
click at [368, 155] on img at bounding box center [366, 155] width 7 height 7
click at [95, 239] on link "Shipping Label Laser" at bounding box center [90, 240] width 58 height 7
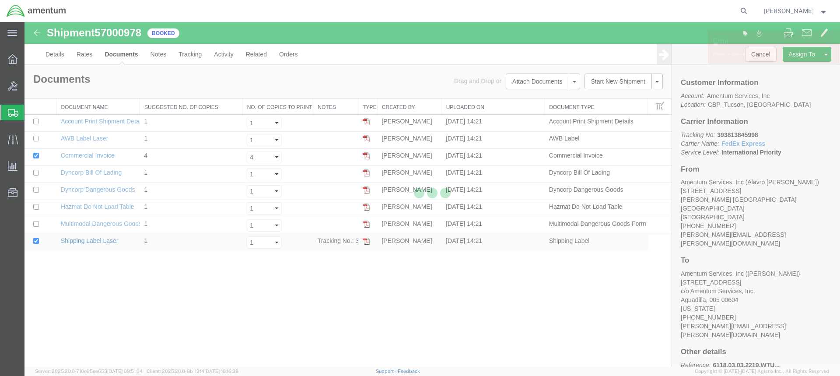
click at [95, 239] on div at bounding box center [433, 194] width 816 height 345
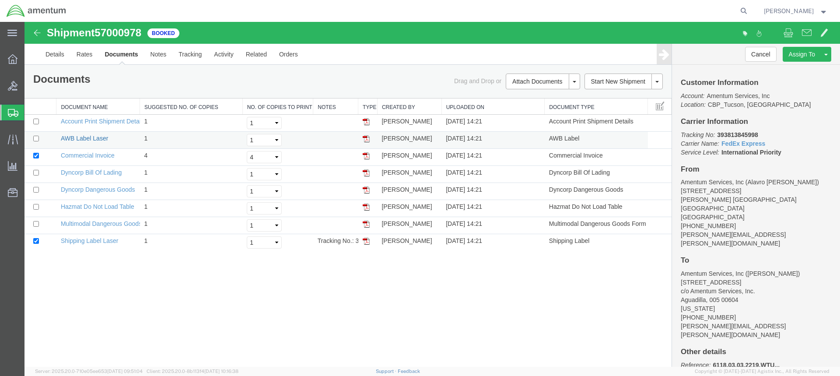
click at [100, 141] on link "AWB Label Laser" at bounding box center [84, 138] width 47 height 7
click at [762, 56] on button "Cancel" at bounding box center [761, 54] width 32 height 15
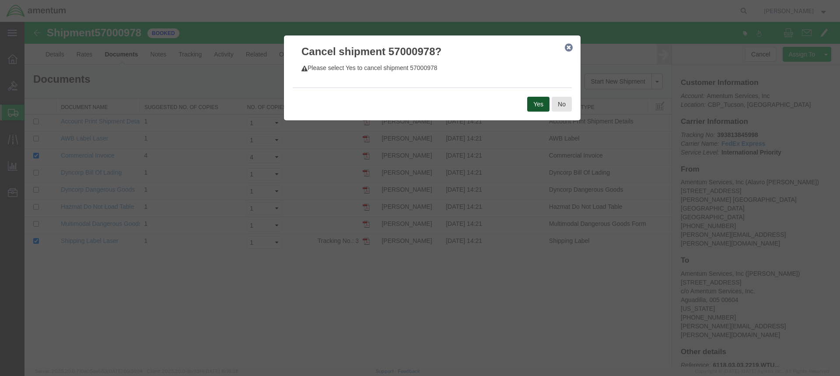
click at [534, 102] on button "Yes" at bounding box center [538, 104] width 22 height 15
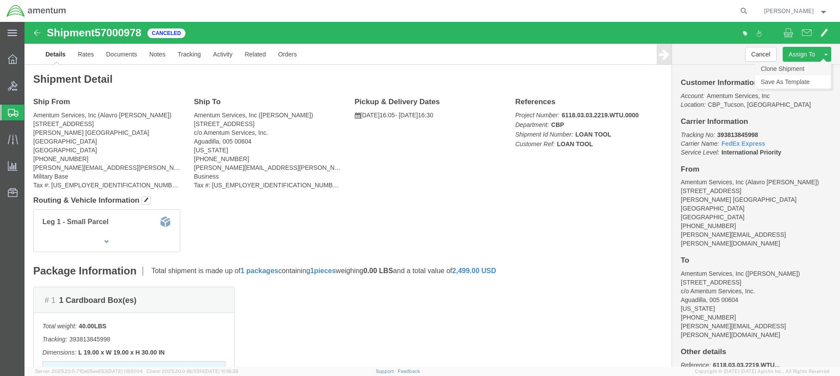
click link "Clone Shipment"
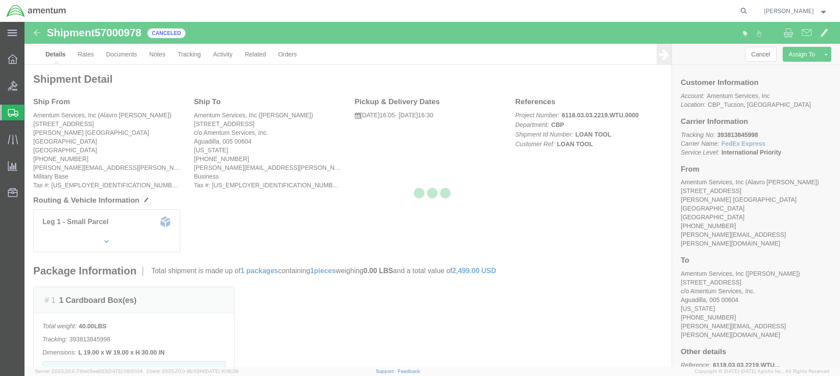
select select "49949"
select select "49933"
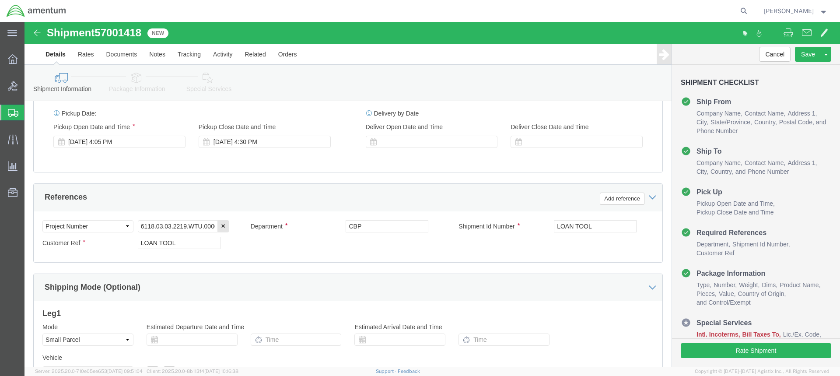
scroll to position [350, 0]
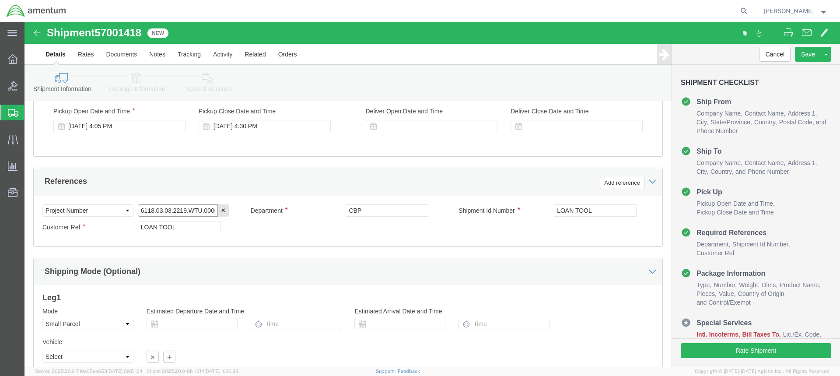
click input "6118.03.03.2219.WTU.0000"
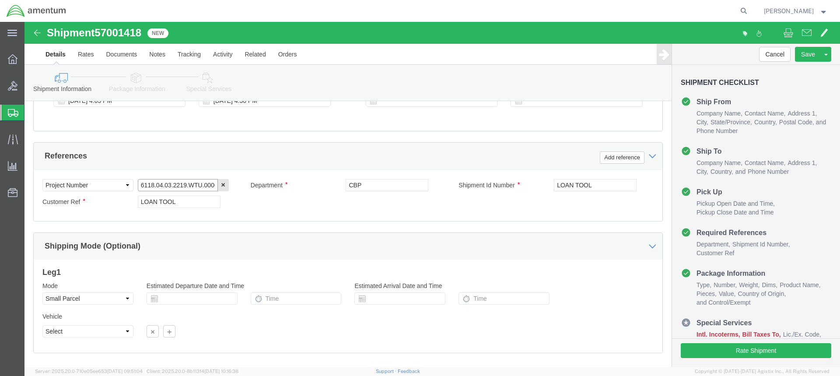
scroll to position [423, 0]
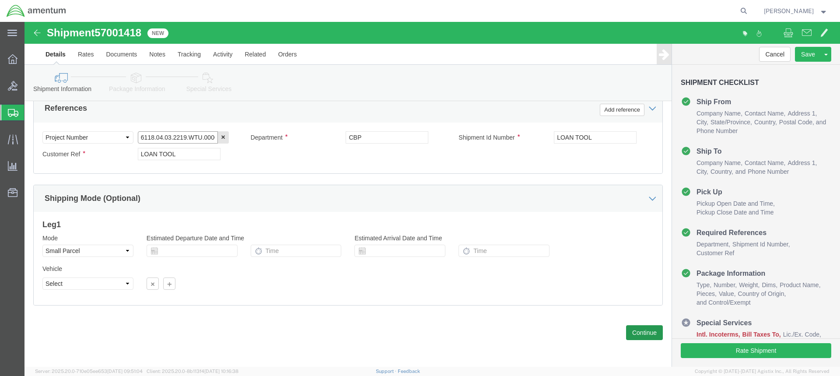
type input "6118.04.03.2219.WTU.0000"
click button "Continue"
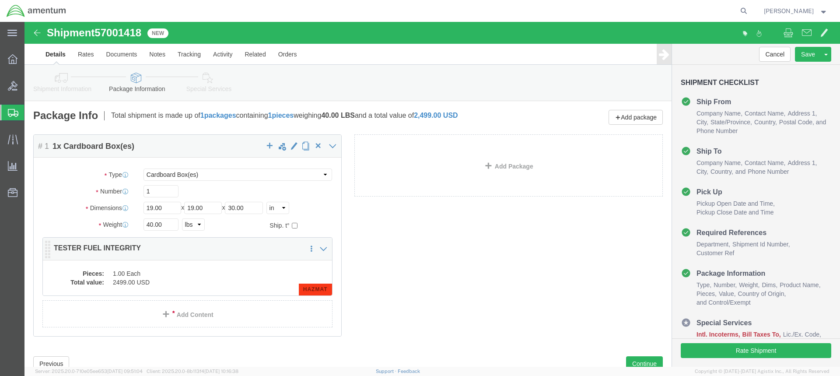
click span "HAZMAT"
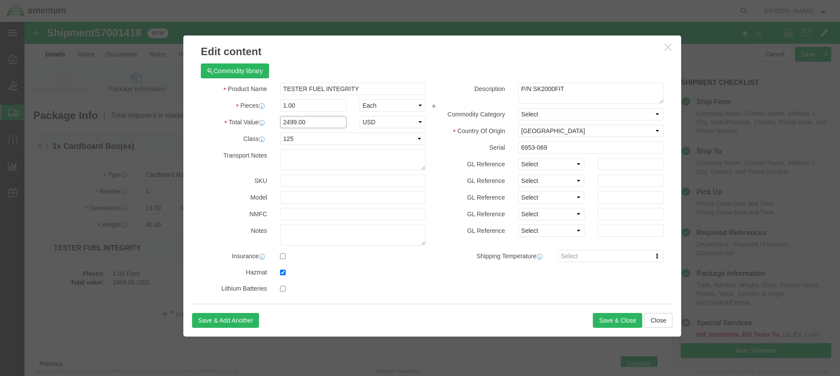
drag, startPoint x: 281, startPoint y: 102, endPoint x: 206, endPoint y: 99, distance: 75.3
click div "Total Value 2499.00 Select ADP AED AFN ALL AMD AOA ARS ATS AUD AWG AZN BAM BBD …"
type input "1"
type input "2499.00"
click button "Save & Close"
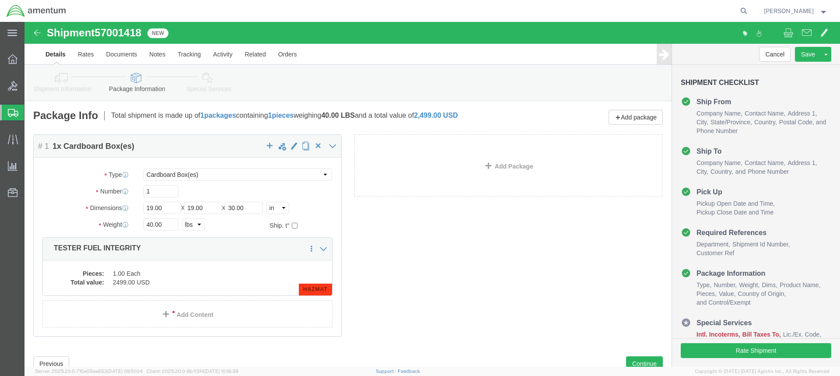
click icon
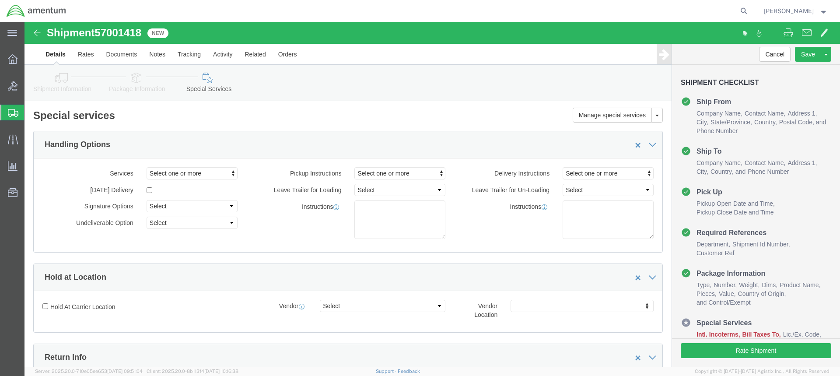
click link "Package Information"
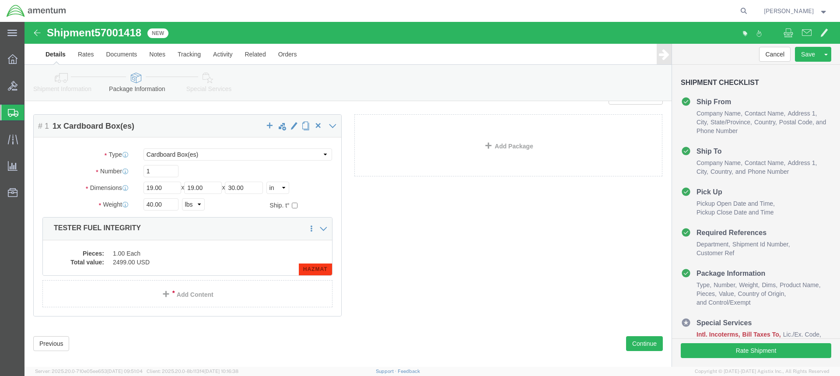
scroll to position [31, 0]
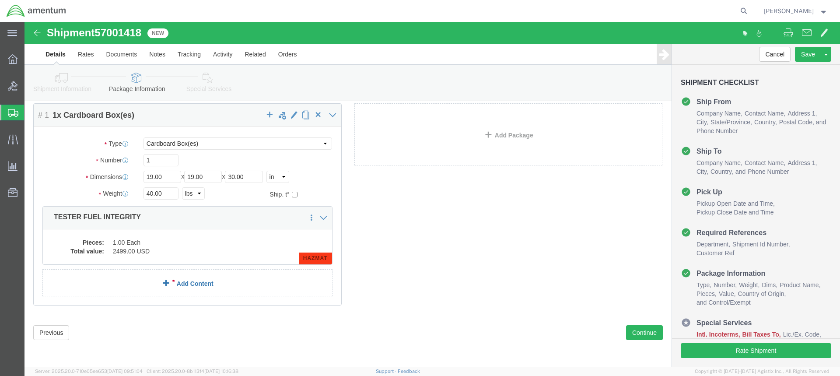
click link "Add Content"
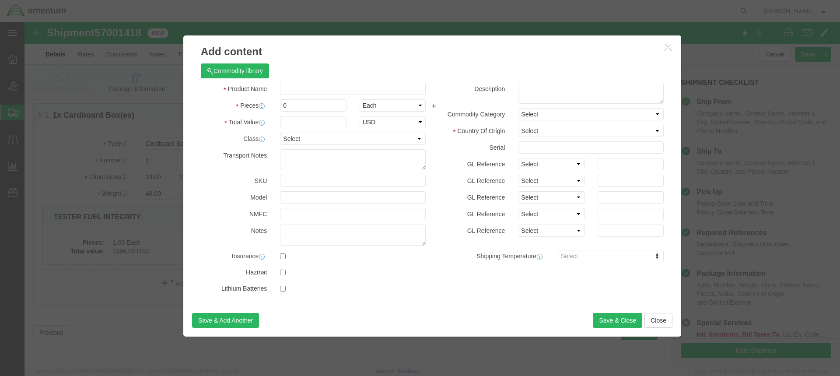
click icon "button"
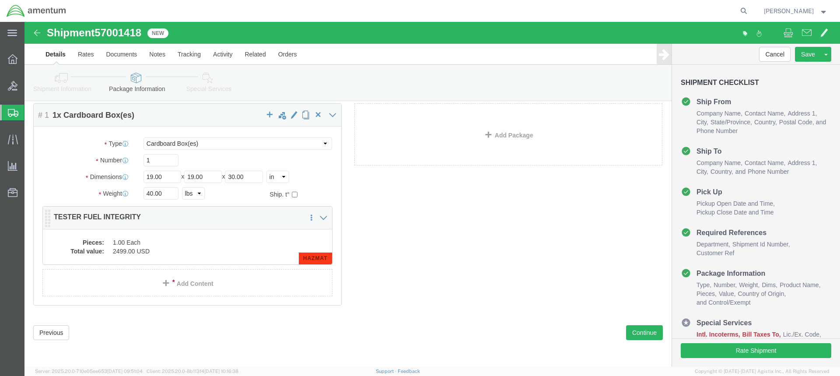
click dd "1.00 Each"
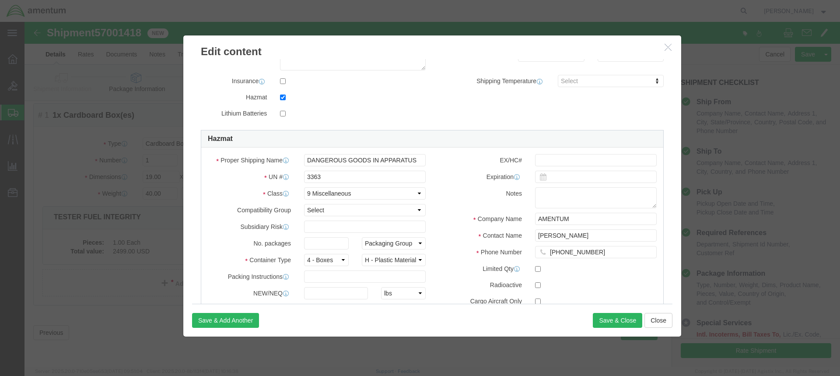
scroll to position [219, 0]
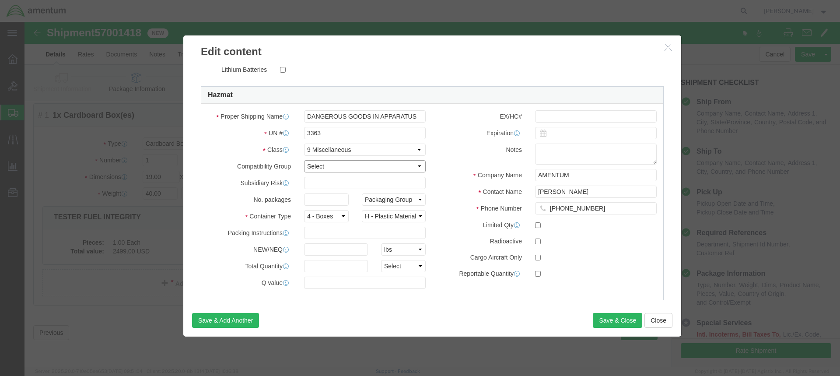
click select "Select A B C D E F G H J K L N S"
click label "Company Name"
click input "text"
type input "1"
click select "Select 1 - Drums 2 - Reserved 3 - Jerricans 4 - Boxes 5 - Bags 6 - Composite Pa…"
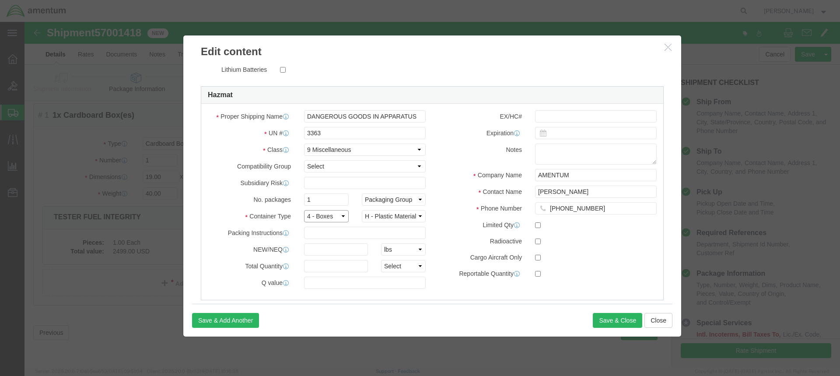
click select "Select 1 - Drums 2 - Reserved 3 - Jerricans 4 - Boxes 5 - Bags 6 - Composite Pa…"
click input "text"
type input "40"
click input "text"
click select "Select curies gallons kgs lbs liters milliliters"
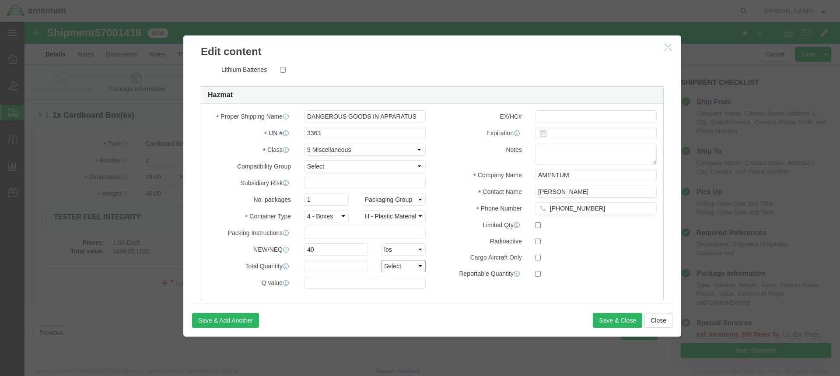
click select "Select curies gallons kgs lbs liters milliliters"
click input "text"
click button "Save & Close"
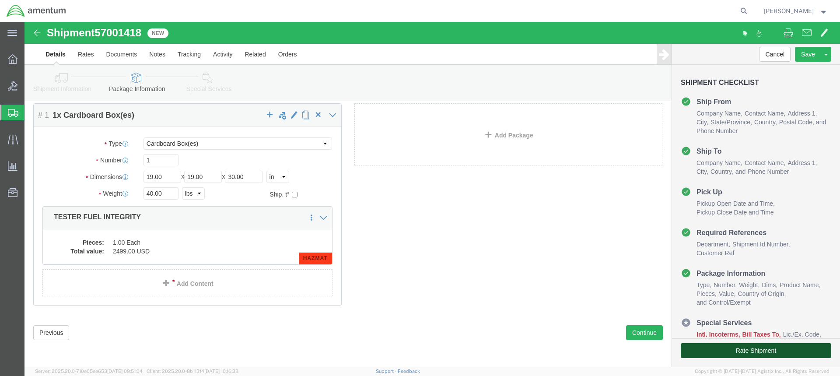
click button "Rate Shipment"
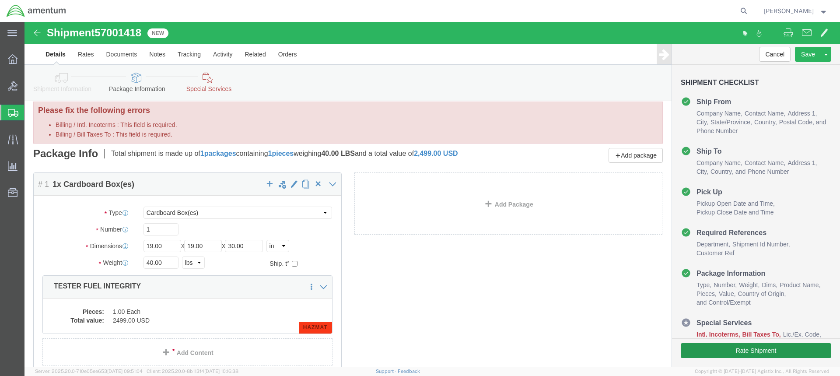
scroll to position [0, 0]
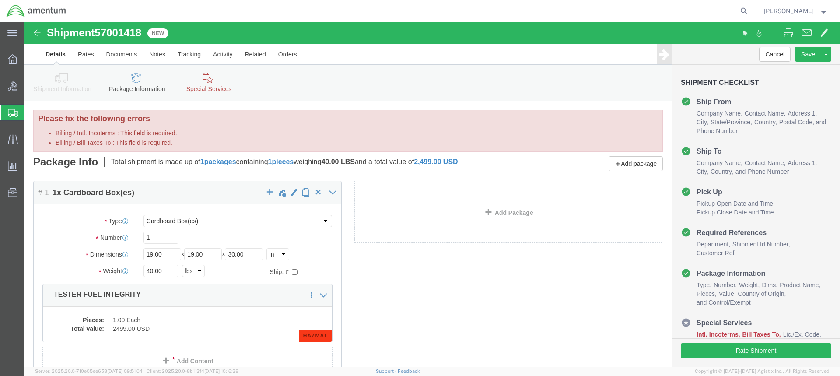
click icon
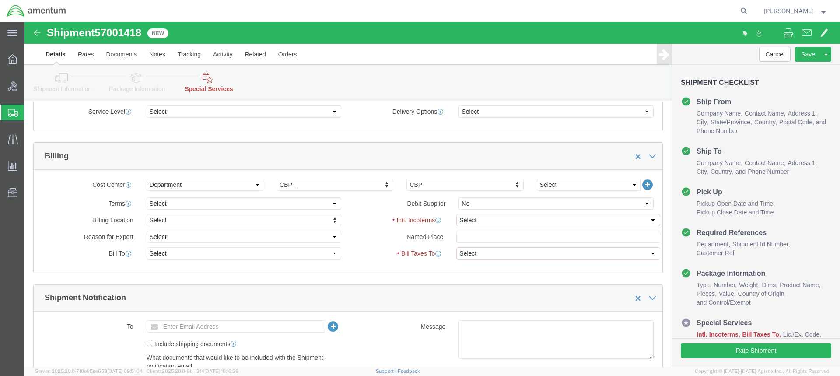
scroll to position [482, 0]
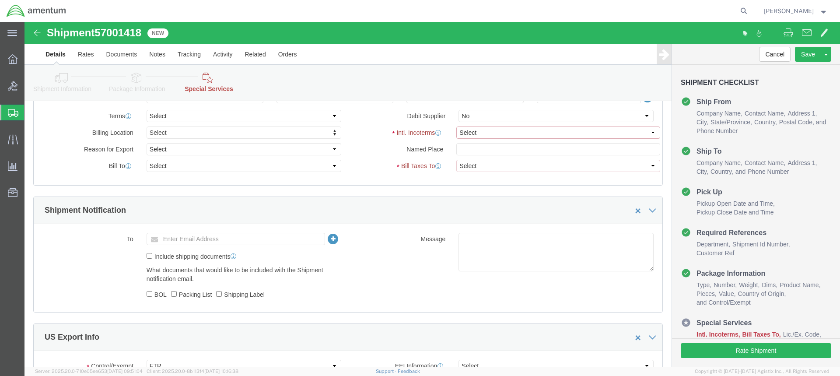
click select "Select Carriage Insurance Paid Carriage Paid To Cost and Freight Cost Insurance…"
select select "DDP"
click select "Select Carriage Insurance Paid Carriage Paid To Cost and Freight Cost Insurance…"
select select "SHIP"
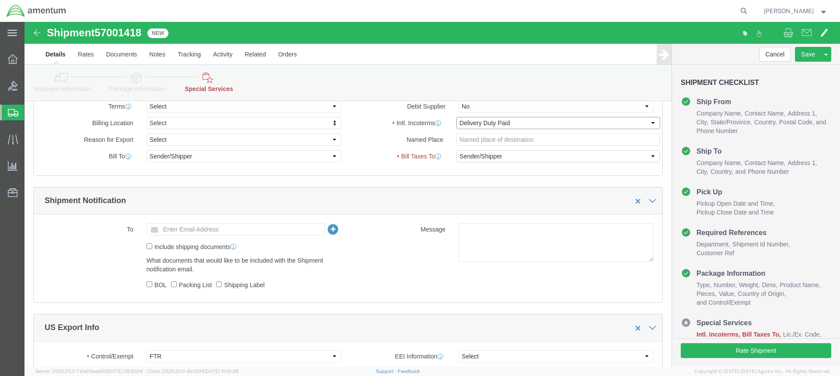
scroll to position [472, 0]
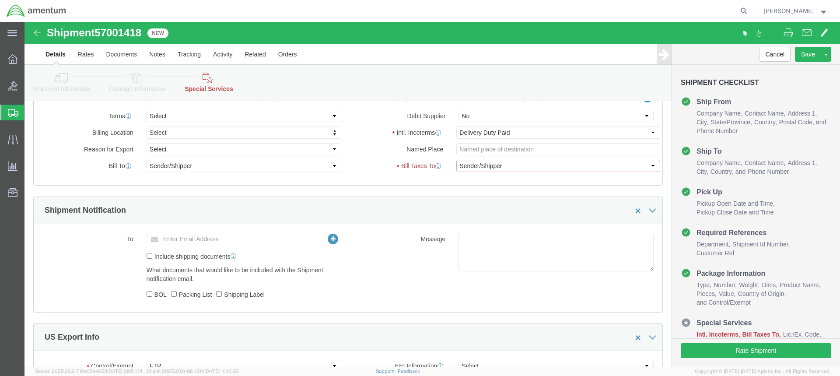
click select "Select Recipient Account Sender/Shipper Third Party Account"
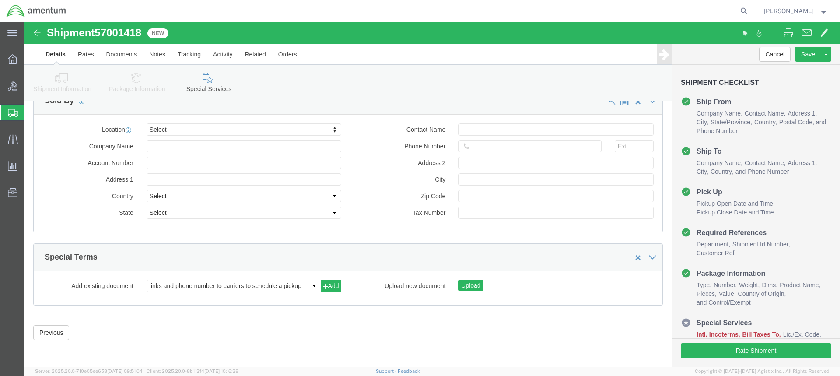
scroll to position [924, 0]
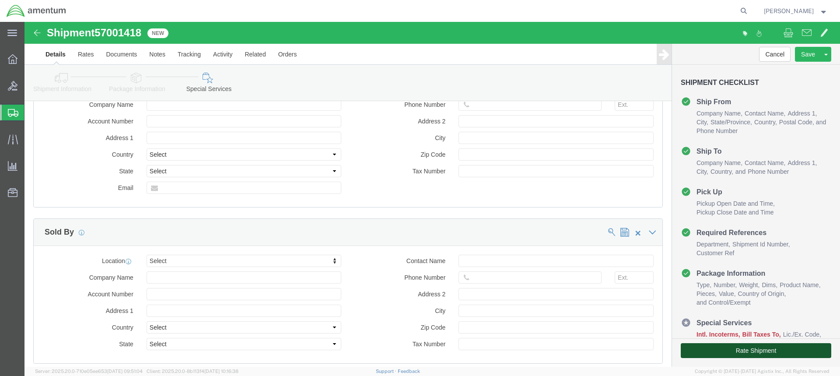
click button "Rate Shipment"
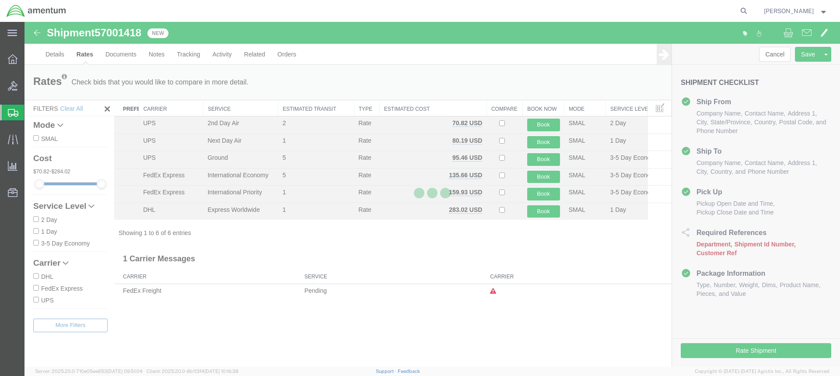
scroll to position [0, 0]
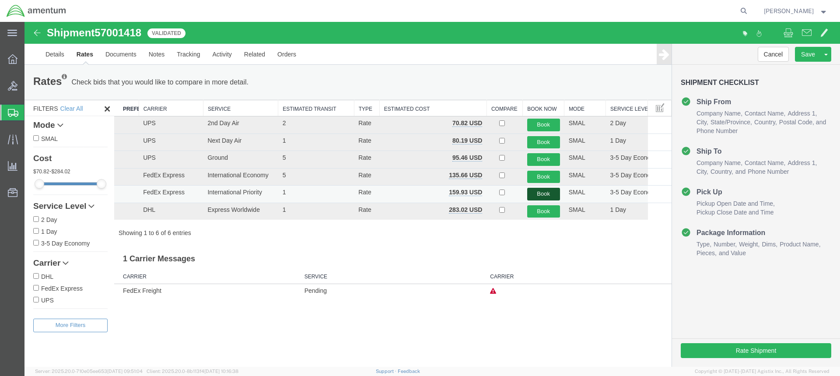
click at [548, 192] on button "Book" at bounding box center [543, 194] width 33 height 13
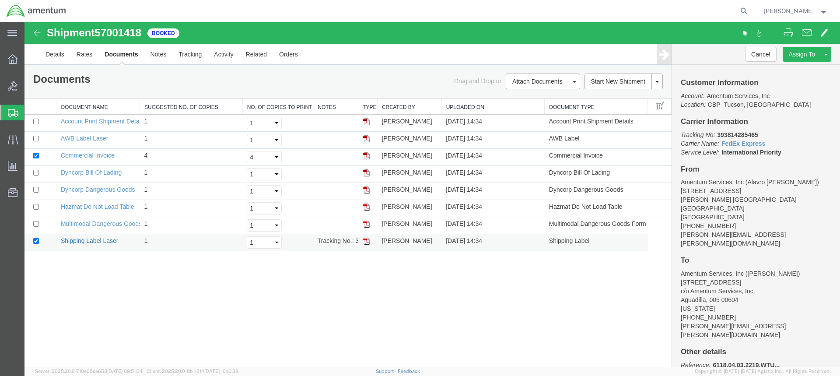
click at [99, 240] on link "Shipping Label Laser" at bounding box center [90, 240] width 58 height 7
click at [367, 155] on img at bounding box center [366, 155] width 7 height 7
click at [369, 172] on img at bounding box center [366, 172] width 7 height 7
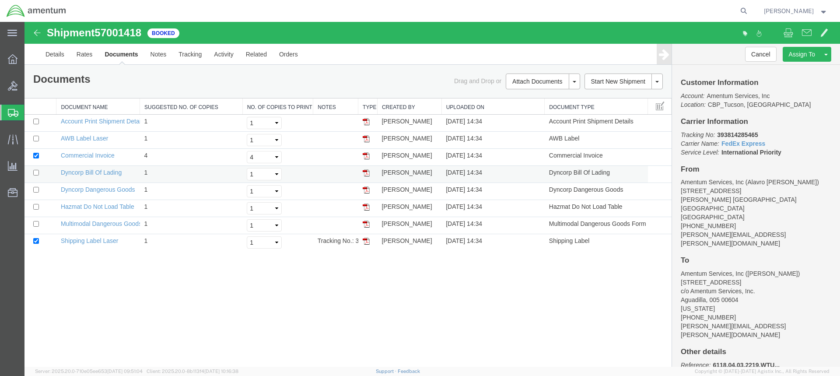
click at [369, 172] on img at bounding box center [366, 172] width 7 height 7
